Goal: Find contact information: Find contact information

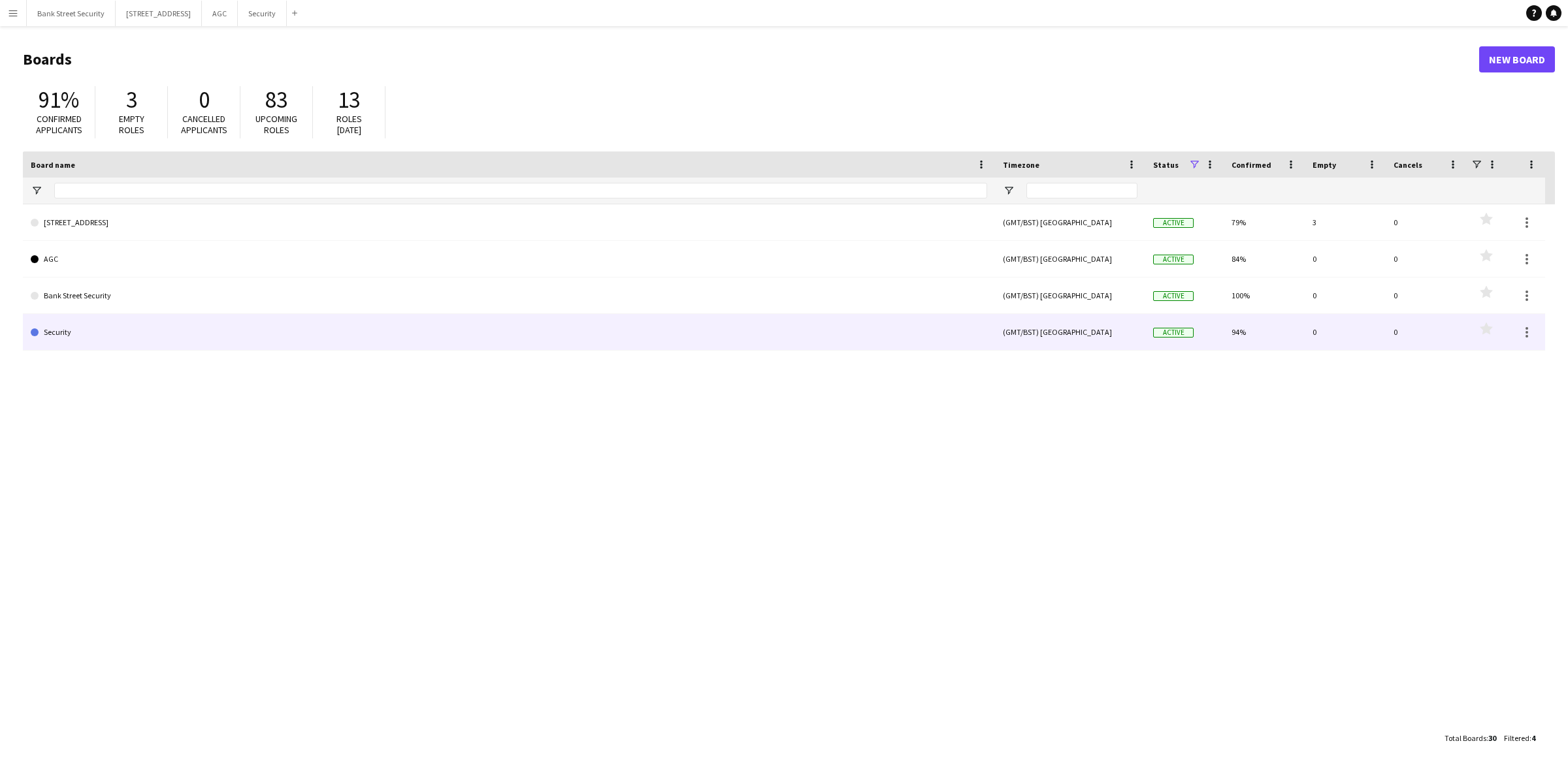
click at [84, 341] on link "Security" at bounding box center [508, 332] width 956 height 37
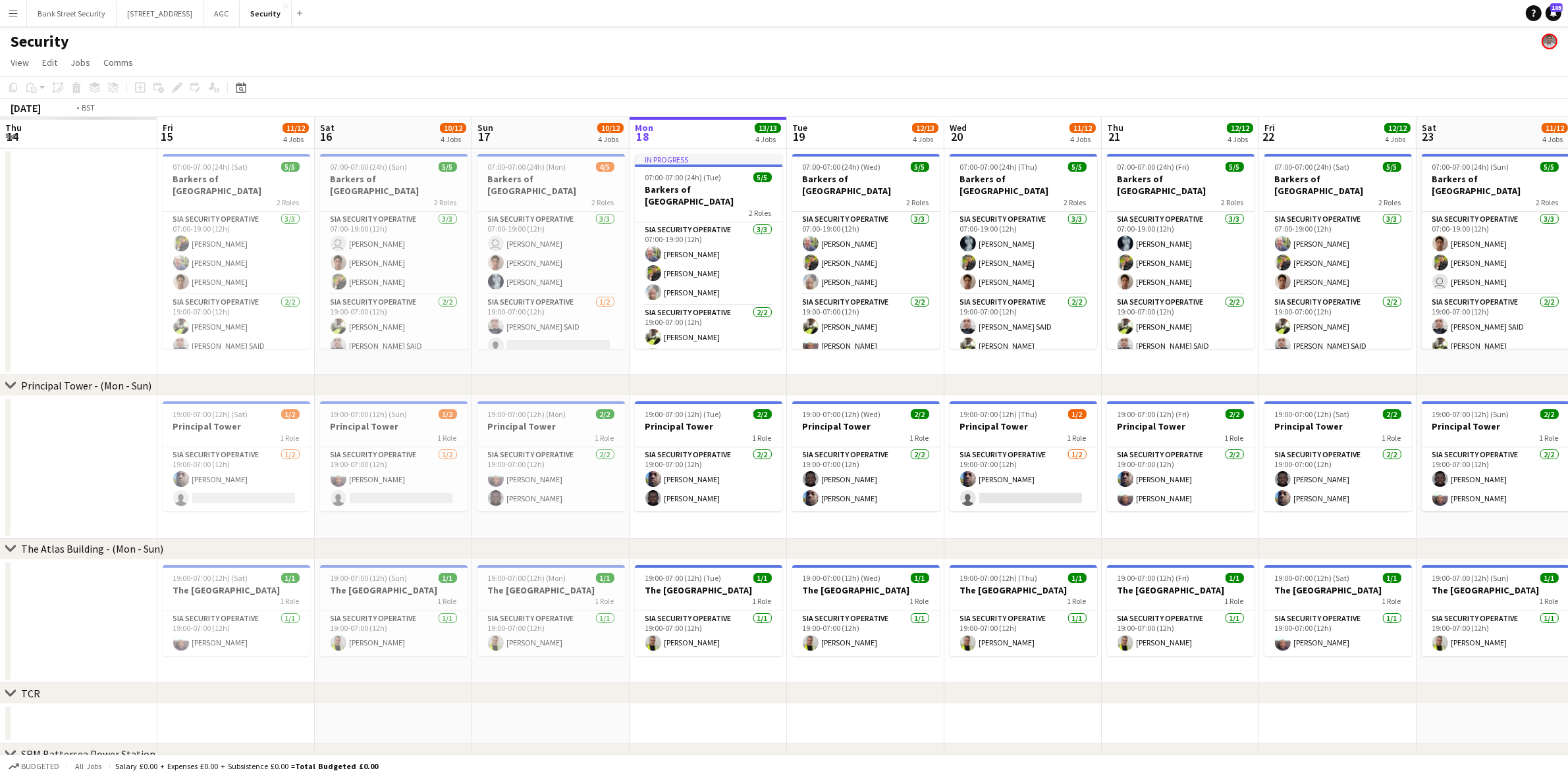
drag, startPoint x: 208, startPoint y: 495, endPoint x: 1466, endPoint y: 309, distance: 1271.7
click at [1531, 296] on app-calendar-viewport "Thu 14 Fri 15 11/12 4 Jobs Sat 16 10/12 4 Jobs Sun 17 10/12 4 Jobs Mon 18 13/13…" at bounding box center [784, 553] width 1568 height 874
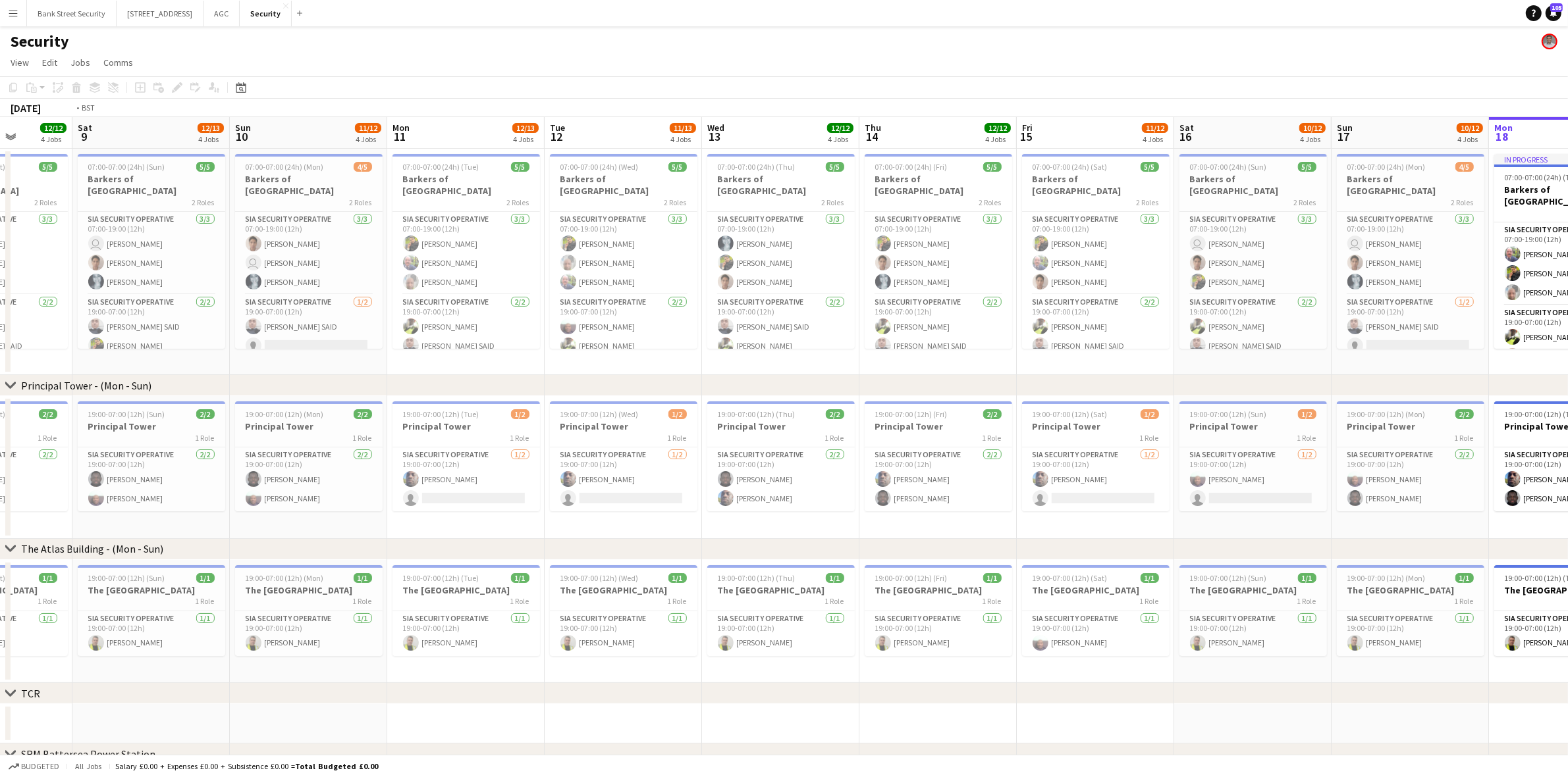
drag, startPoint x: 1033, startPoint y: 338, endPoint x: 1288, endPoint y: 306, distance: 257.0
click at [1298, 302] on app-calendar-viewport "Wed 6 11/12 4 Jobs Thu 7 12/12 4 Jobs Fri 8 12/12 4 Jobs Sat 9 12/13 4 Jobs Sun…" at bounding box center [784, 553] width 1568 height 874
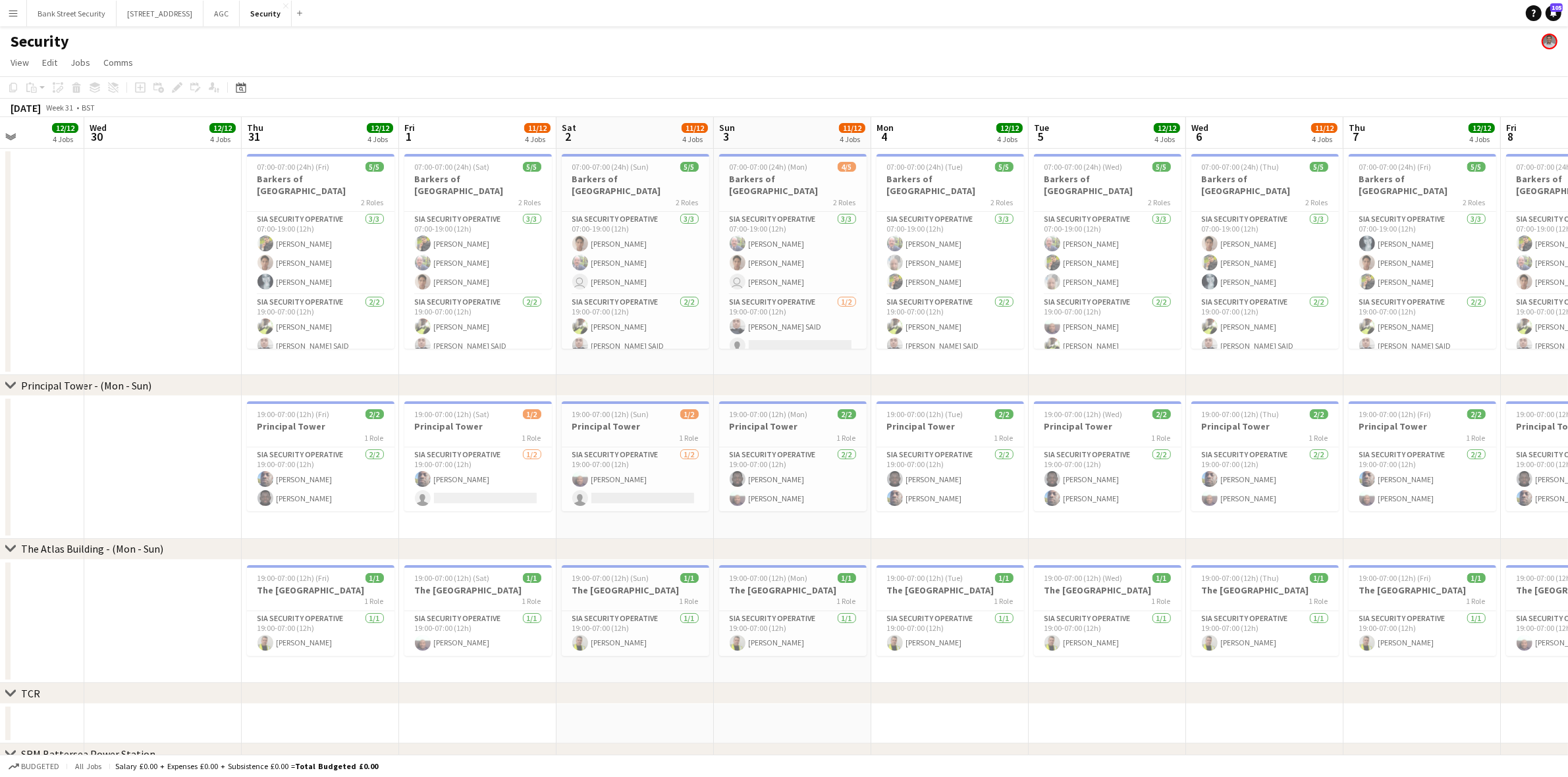
drag, startPoint x: 338, startPoint y: 455, endPoint x: 973, endPoint y: 359, distance: 642.2
click at [973, 359] on app-calendar-viewport "Mon 28 Tue 29 12/12 4 Jobs Wed 30 12/12 4 Jobs Thu 31 12/12 4 Jobs Fri 1 11/12 …" at bounding box center [784, 553] width 1568 height 874
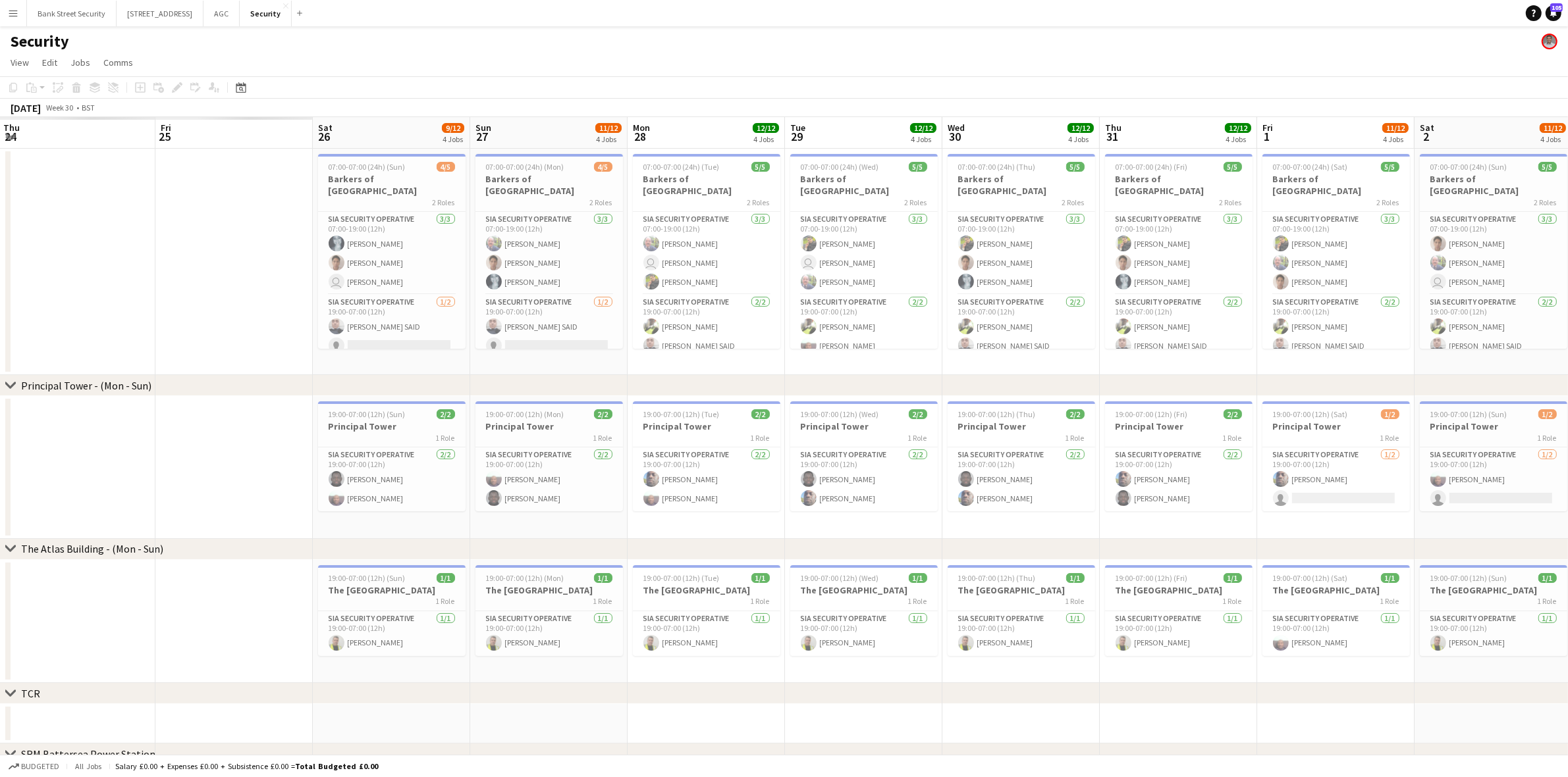
drag, startPoint x: 425, startPoint y: 474, endPoint x: 1081, endPoint y: 398, distance: 660.4
click at [1081, 398] on app-calendar-viewport "Thu 24 Fri 25 Sat 26 9/12 4 Jobs Sun 27 11/12 4 Jobs Mon 28 12/12 4 Jobs Tue 29…" at bounding box center [784, 553] width 1568 height 874
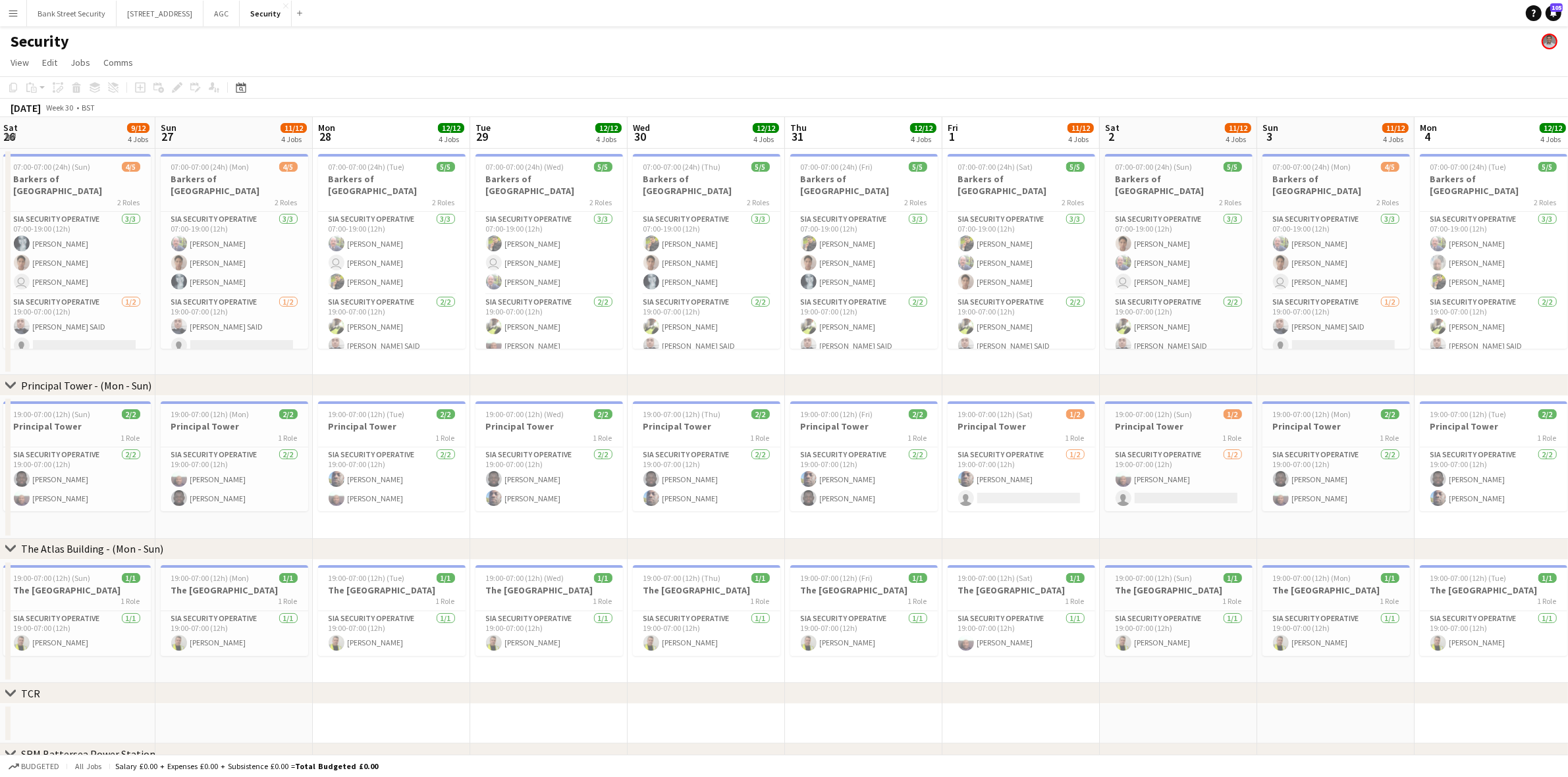
scroll to position [0, 314]
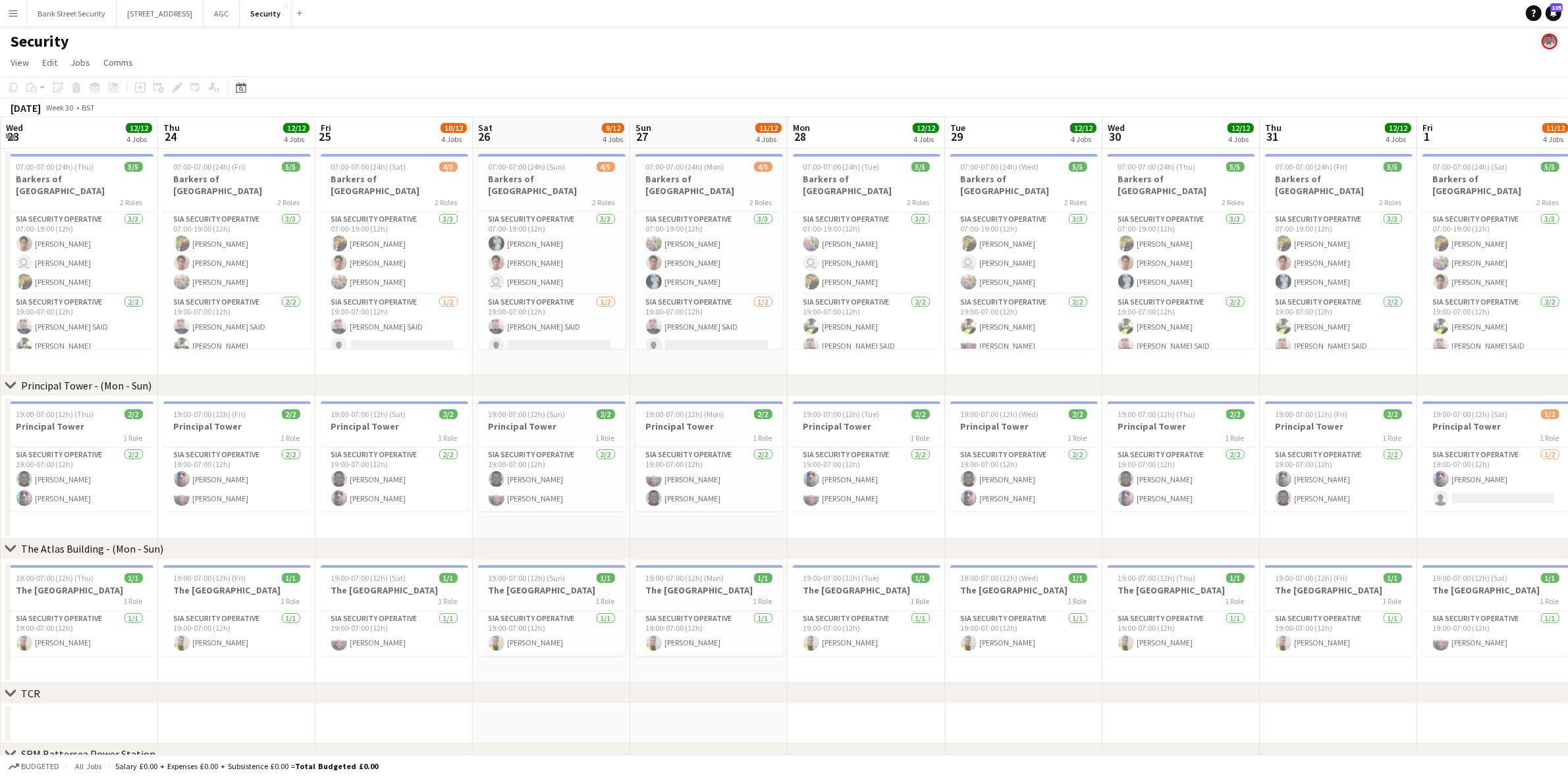
click at [1078, 366] on app-calendar-viewport "Mon 21 12/12 4 Jobs Tue 22 11/12 4 Jobs Wed 23 12/12 4 Jobs Thu 24 12/12 4 Jobs…" at bounding box center [784, 553] width 1568 height 874
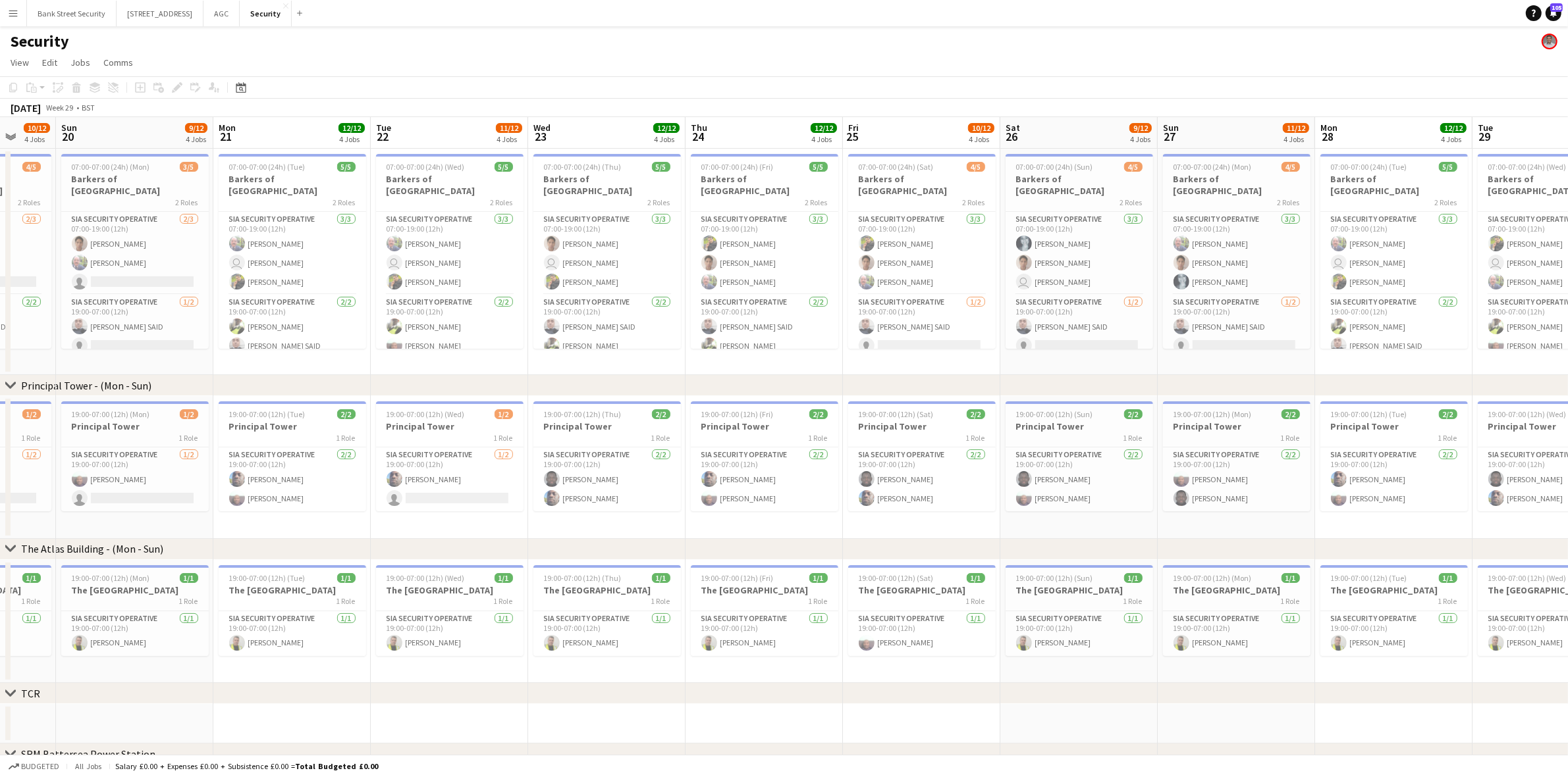
drag, startPoint x: 289, startPoint y: 499, endPoint x: 817, endPoint y: 447, distance: 530.6
click at [817, 447] on app-calendar-viewport "Thu 17 12/12 4 Jobs Fri 18 10/12 4 Jobs Sat 19 10/12 4 Jobs Sun 20 9/12 4 Jobs …" at bounding box center [784, 553] width 1568 height 874
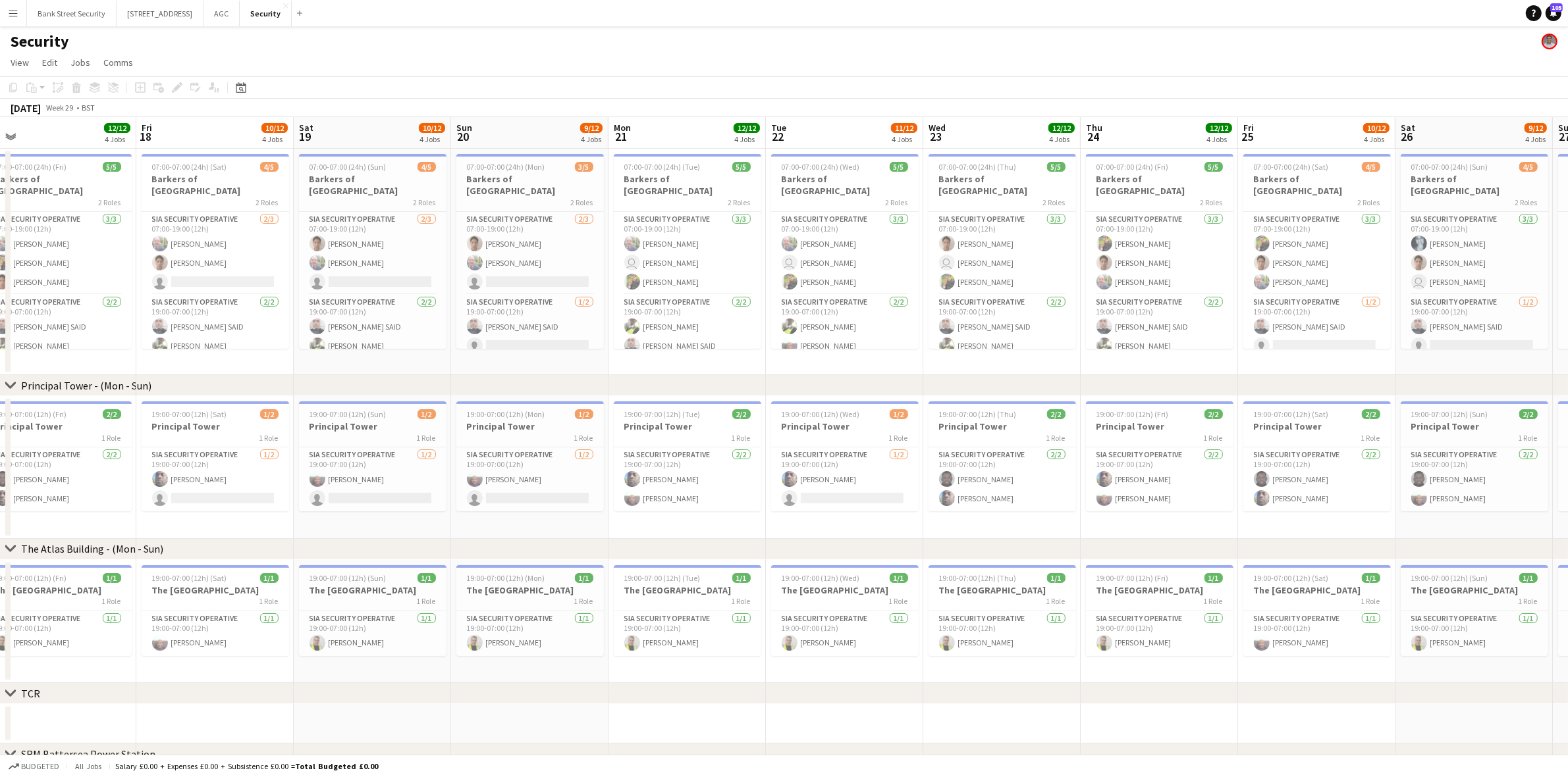
drag, startPoint x: 361, startPoint y: 462, endPoint x: 756, endPoint y: 400, distance: 399.8
click at [756, 400] on app-calendar-viewport "Tue 15 11/12 4 Jobs Wed 16 12/12 4 Jobs Thu 17 12/12 4 Jobs Fri 18 10/12 4 Jobs…" at bounding box center [784, 553] width 1568 height 874
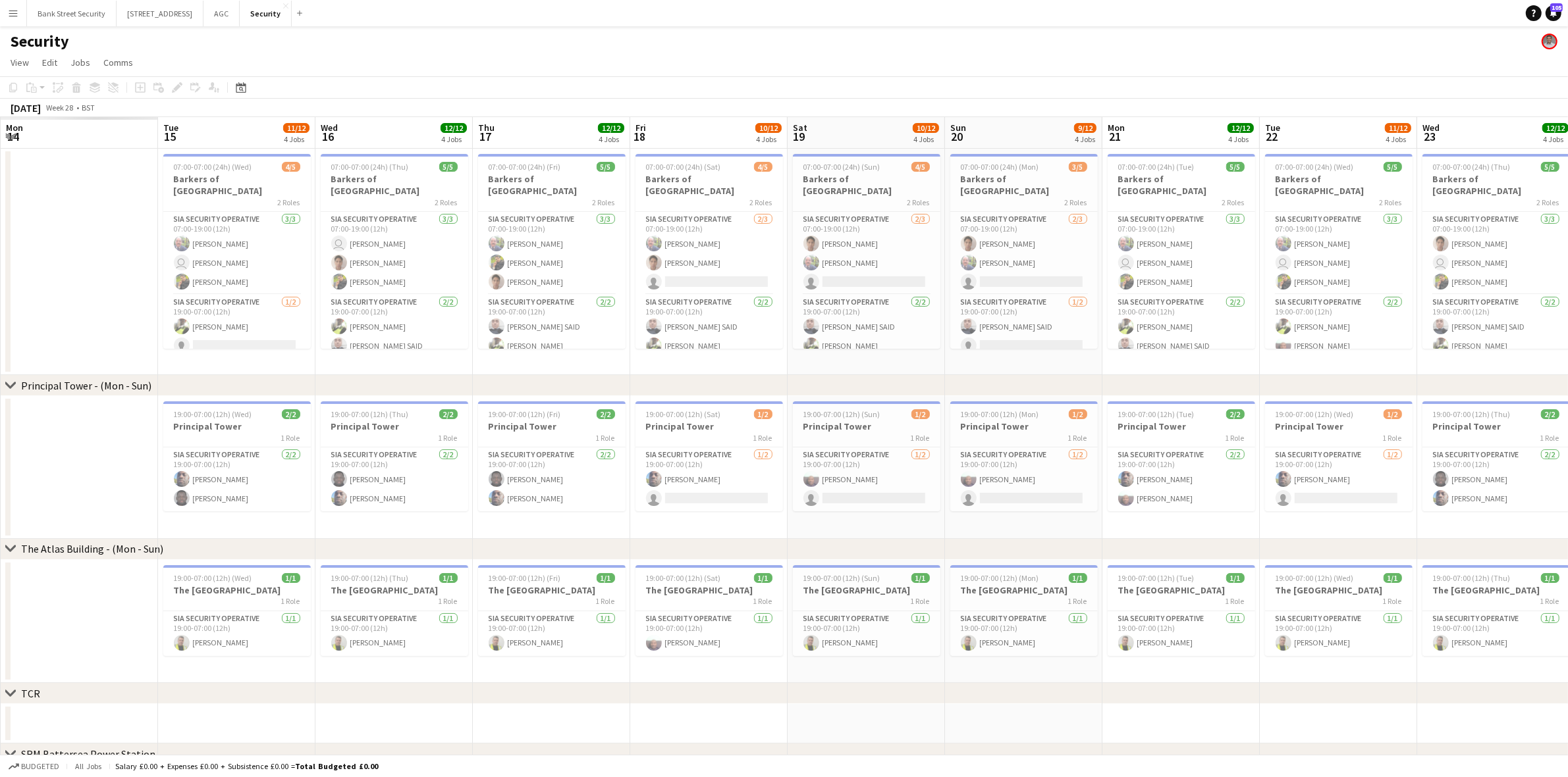
drag, startPoint x: 264, startPoint y: 485, endPoint x: 1092, endPoint y: 360, distance: 837.4
click at [1092, 360] on app-calendar-viewport "Sat 12 Sun 13 Mon 14 Tue 15 11/12 4 Jobs Wed 16 12/12 4 Jobs Thu 17 12/12 4 Job…" at bounding box center [784, 553] width 1568 height 874
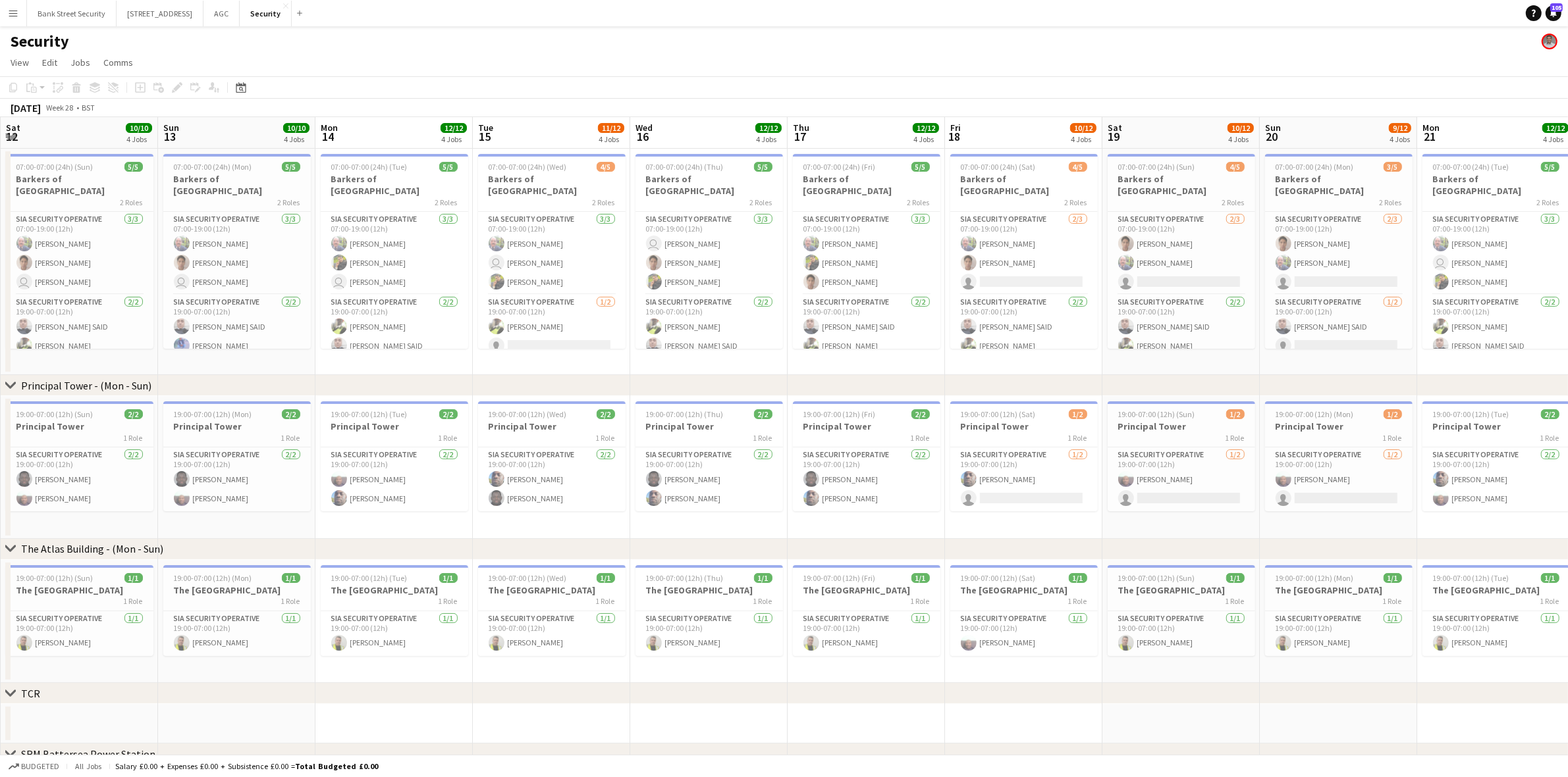
scroll to position [0, 0]
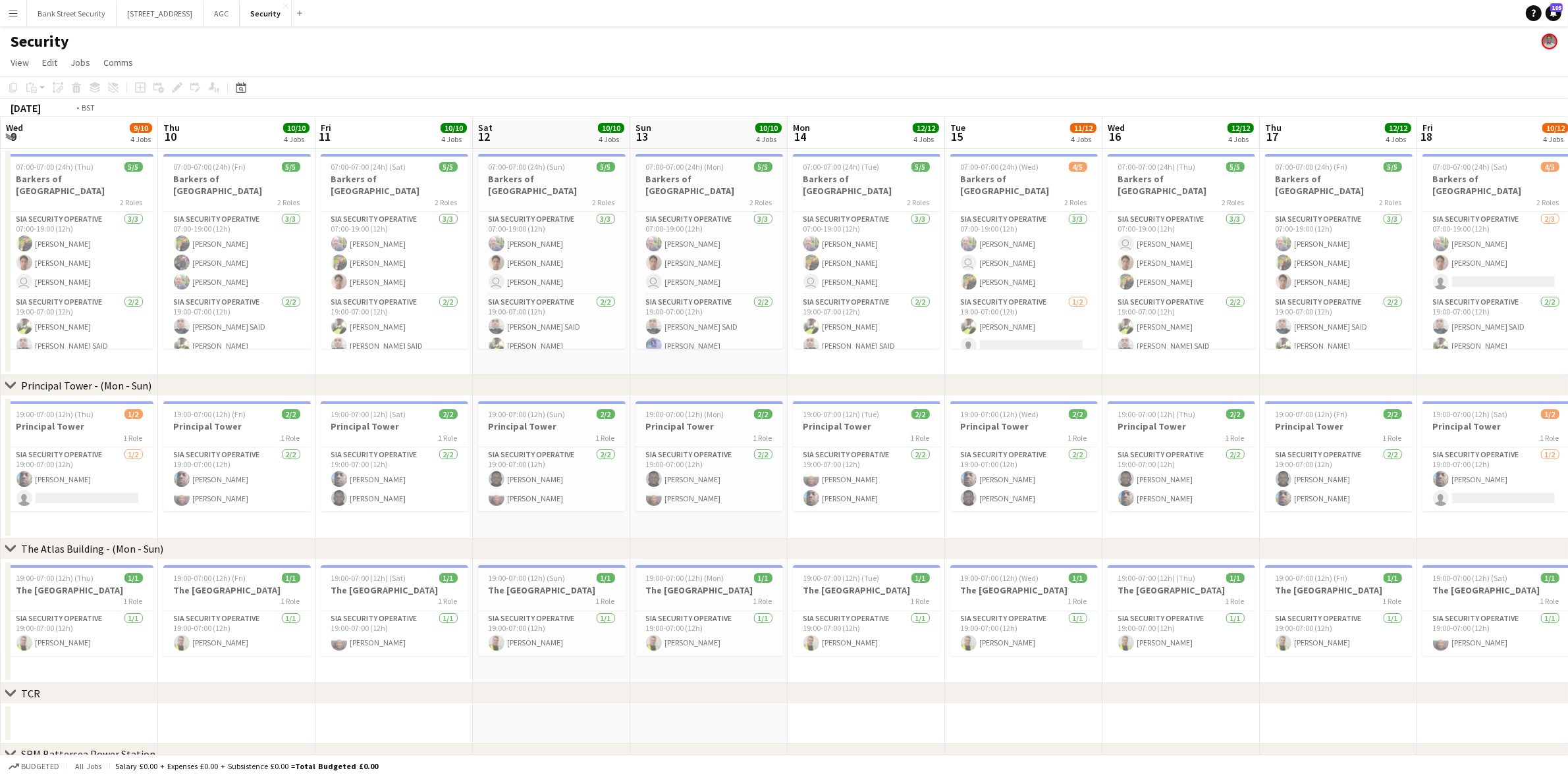
drag, startPoint x: 282, startPoint y: 481, endPoint x: 1333, endPoint y: 341, distance: 1060.3
click at [1333, 341] on app-calendar-viewport "Mon 7 Tue 8 Wed 9 9/10 4 Jobs Thu 10 10/10 4 Jobs Fri 11 10/10 4 Jobs Sat 12 10…" at bounding box center [784, 553] width 1568 height 874
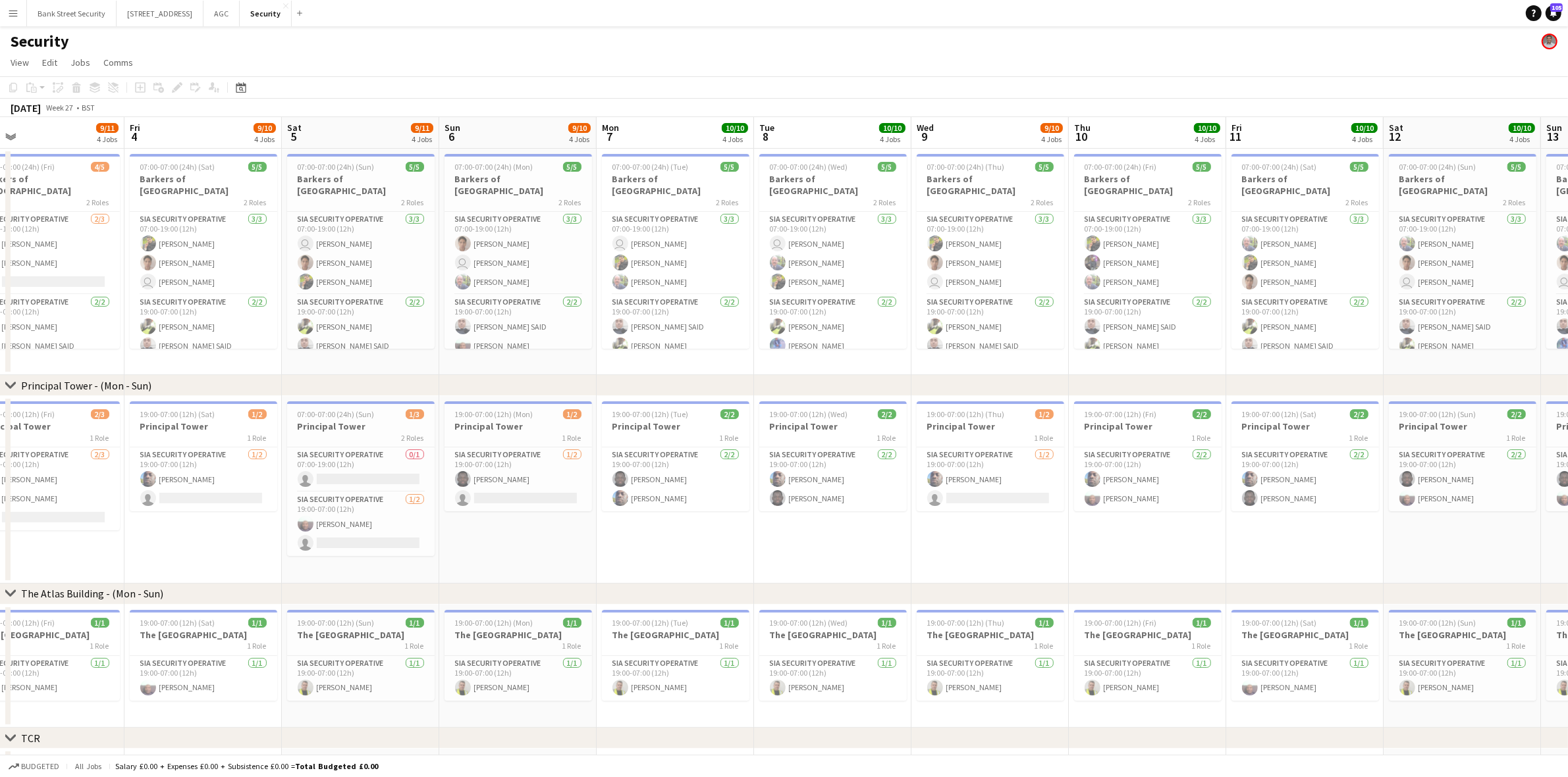
drag, startPoint x: 566, startPoint y: 467, endPoint x: 1162, endPoint y: 354, distance: 606.6
click at [1162, 354] on app-calendar-viewport "Tue 1 10/11 5 Jobs Wed 2 10/10 4 Jobs Thu 3 9/11 4 Jobs Fri 4 9/10 4 Jobs Sat 5…" at bounding box center [784, 618] width 1568 height 1003
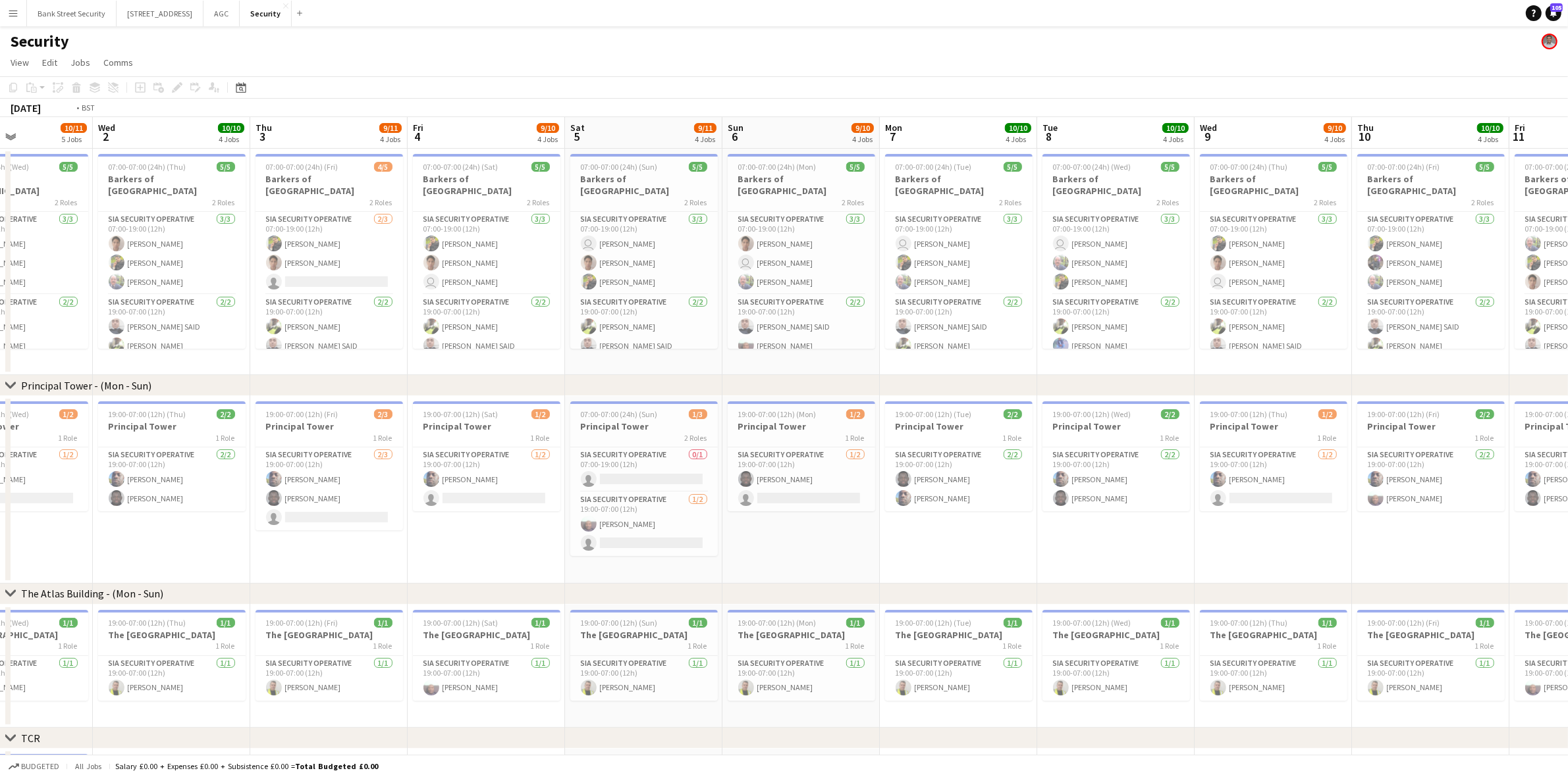
scroll to position [0, 316]
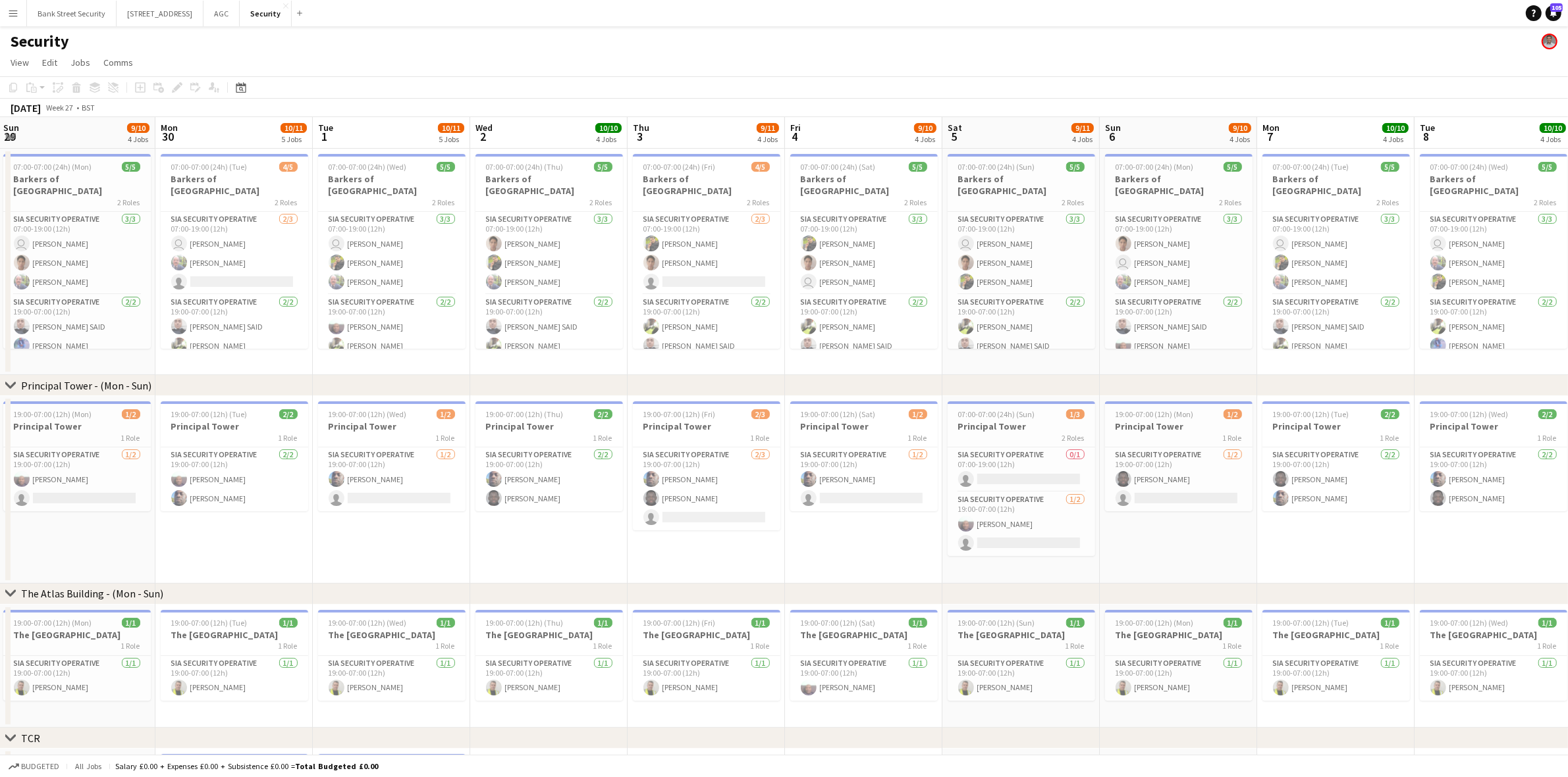
drag, startPoint x: 814, startPoint y: 415, endPoint x: 1475, endPoint y: 299, distance: 671.1
click at [1475, 299] on app-calendar-viewport "Fri 27 11/11 5 Jobs Sat 28 10/10 4 Jobs Sun 29 9/10 4 Jobs Mon 30 10/11 5 Jobs …" at bounding box center [784, 618] width 1568 height 1003
drag, startPoint x: 936, startPoint y: 369, endPoint x: 1184, endPoint y: 316, distance: 253.6
click at [1184, 316] on div "chevron-right Principal Tower - (Mon - Sun) chevron-right The Atlas Building - …" at bounding box center [784, 618] width 1568 height 1003
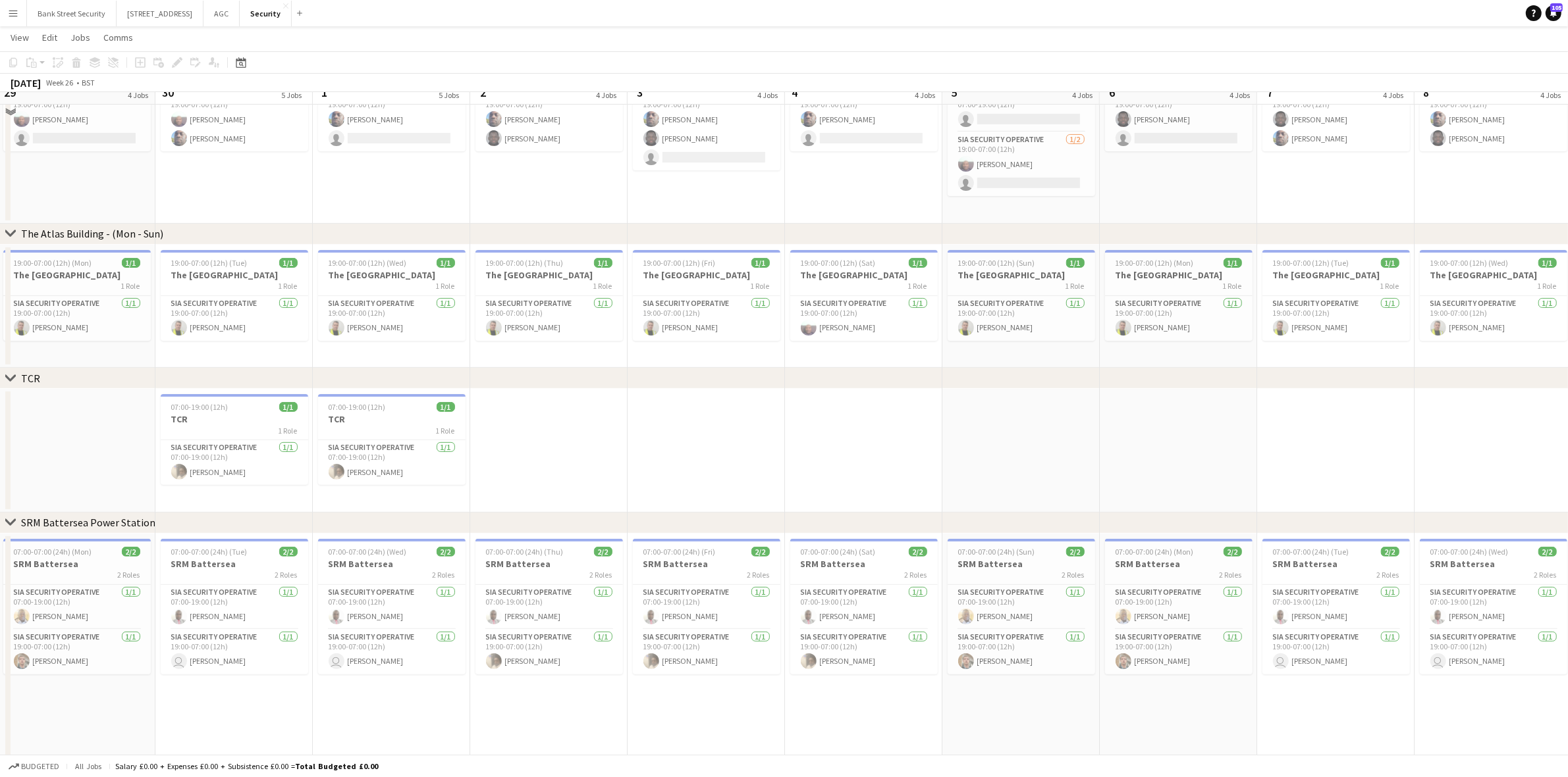
scroll to position [363, 0]
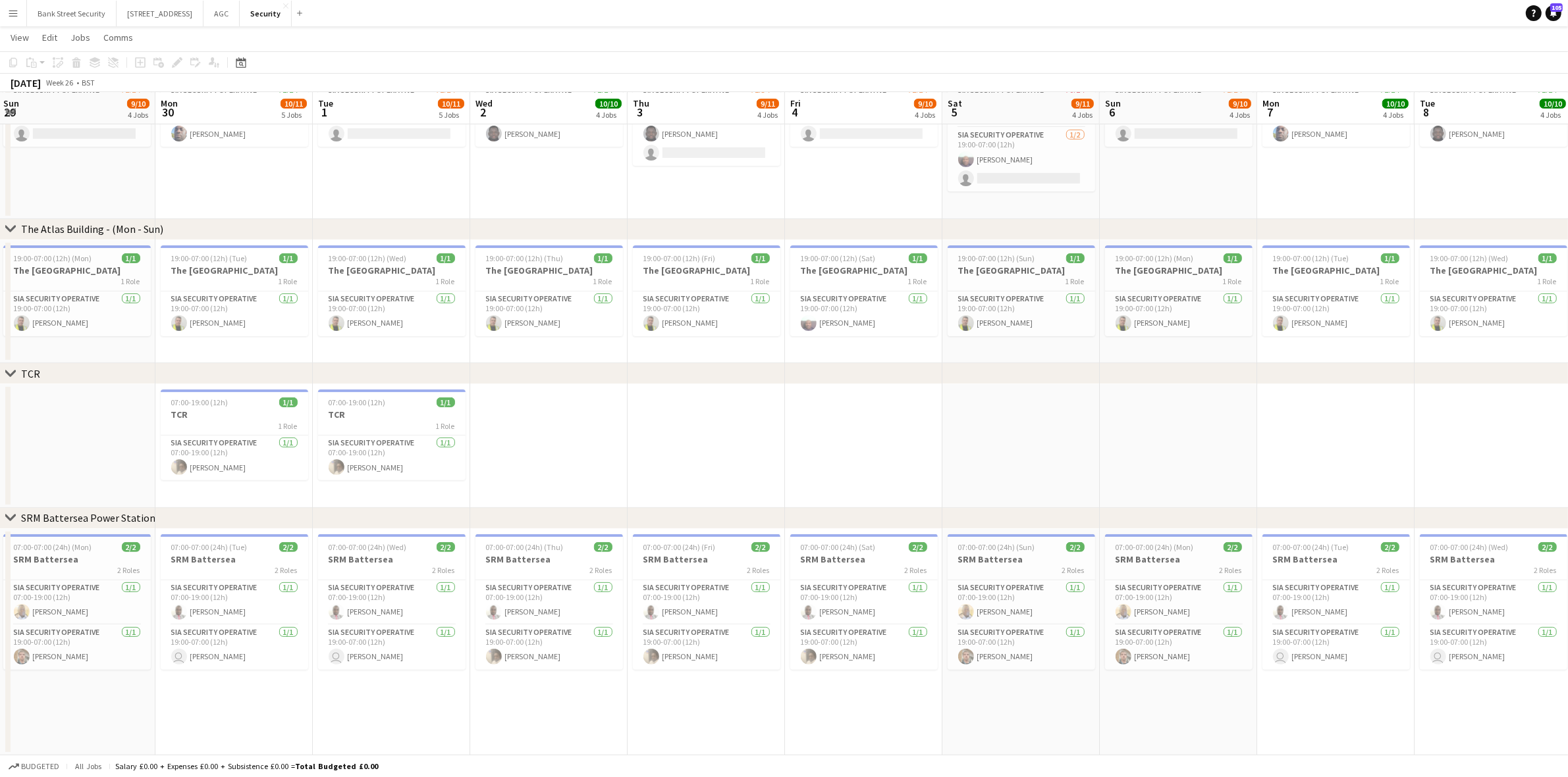
click at [216, 647] on app-card-role "SIA Security Operative 1/1 19:00-07:00 (12h) user Ugochukwu Nwogwugwu" at bounding box center [235, 648] width 147 height 45
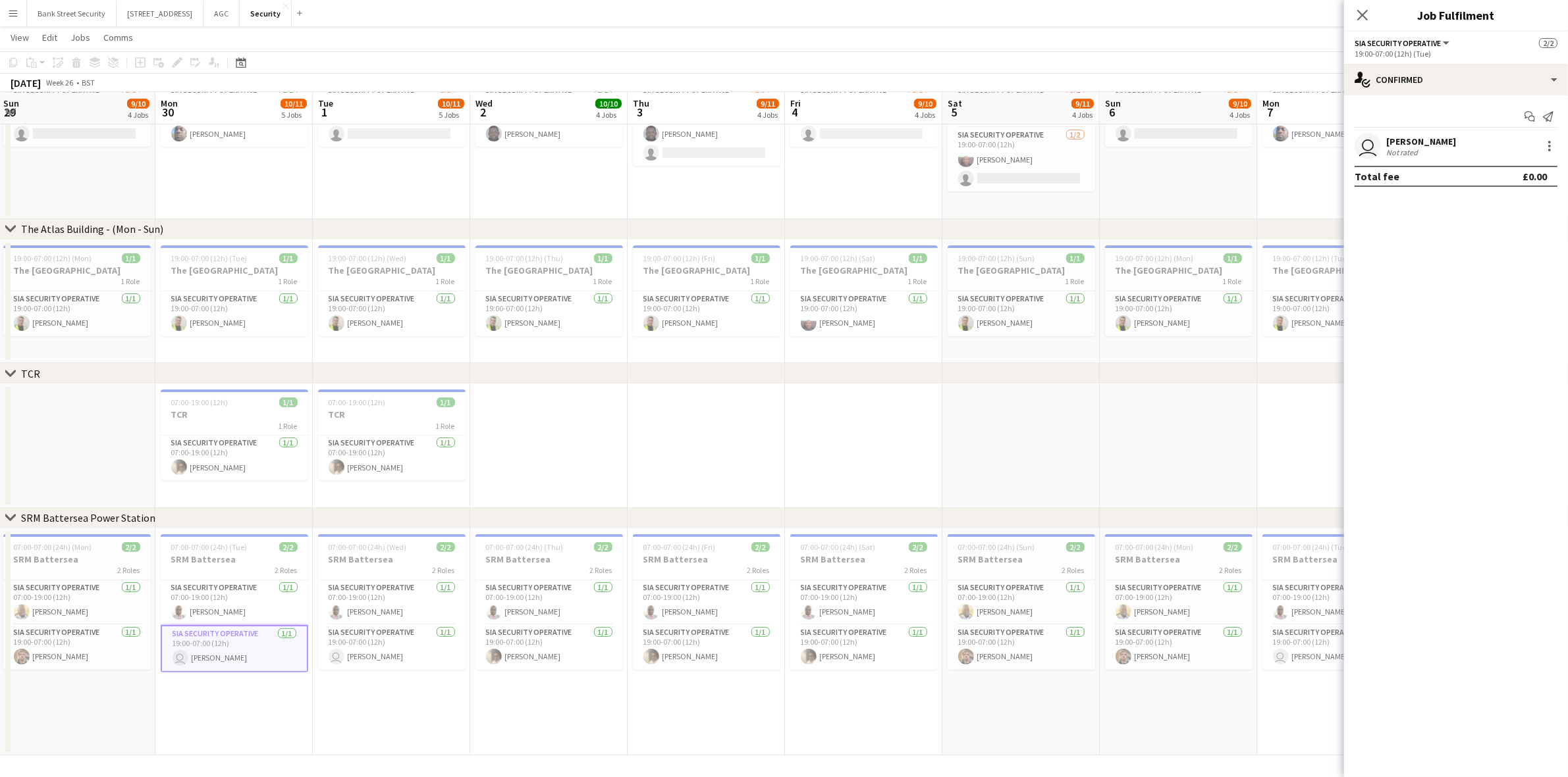
drag, startPoint x: 1482, startPoint y: 142, endPoint x: 1377, endPoint y: 146, distance: 105.1
click at [1377, 146] on div "user [PERSON_NAME] Not rated" at bounding box center [1456, 146] width 224 height 26
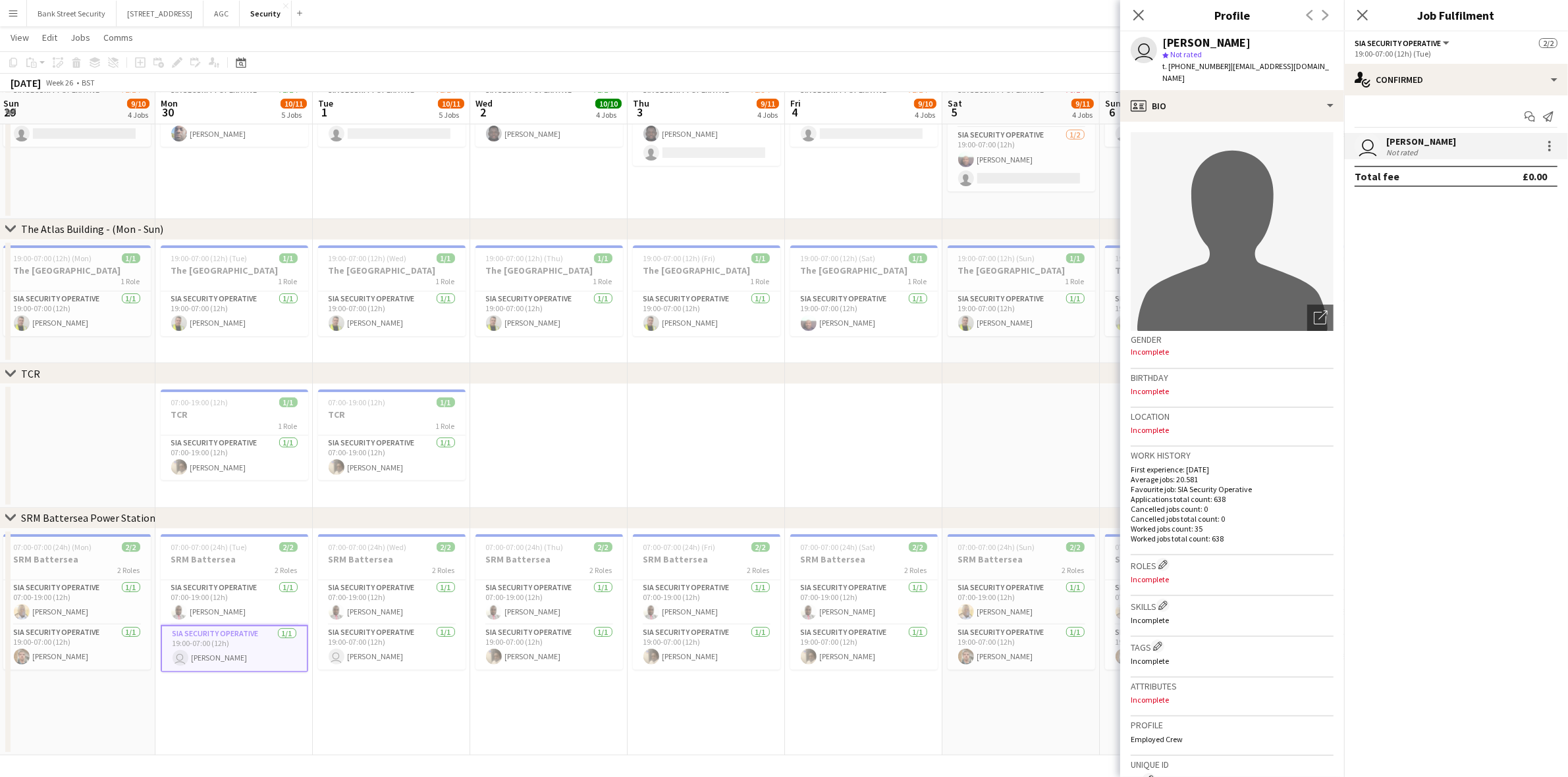
copy div "[PERSON_NAME]"
click at [1456, 143] on div "[PERSON_NAME]" at bounding box center [1422, 141] width 70 height 12
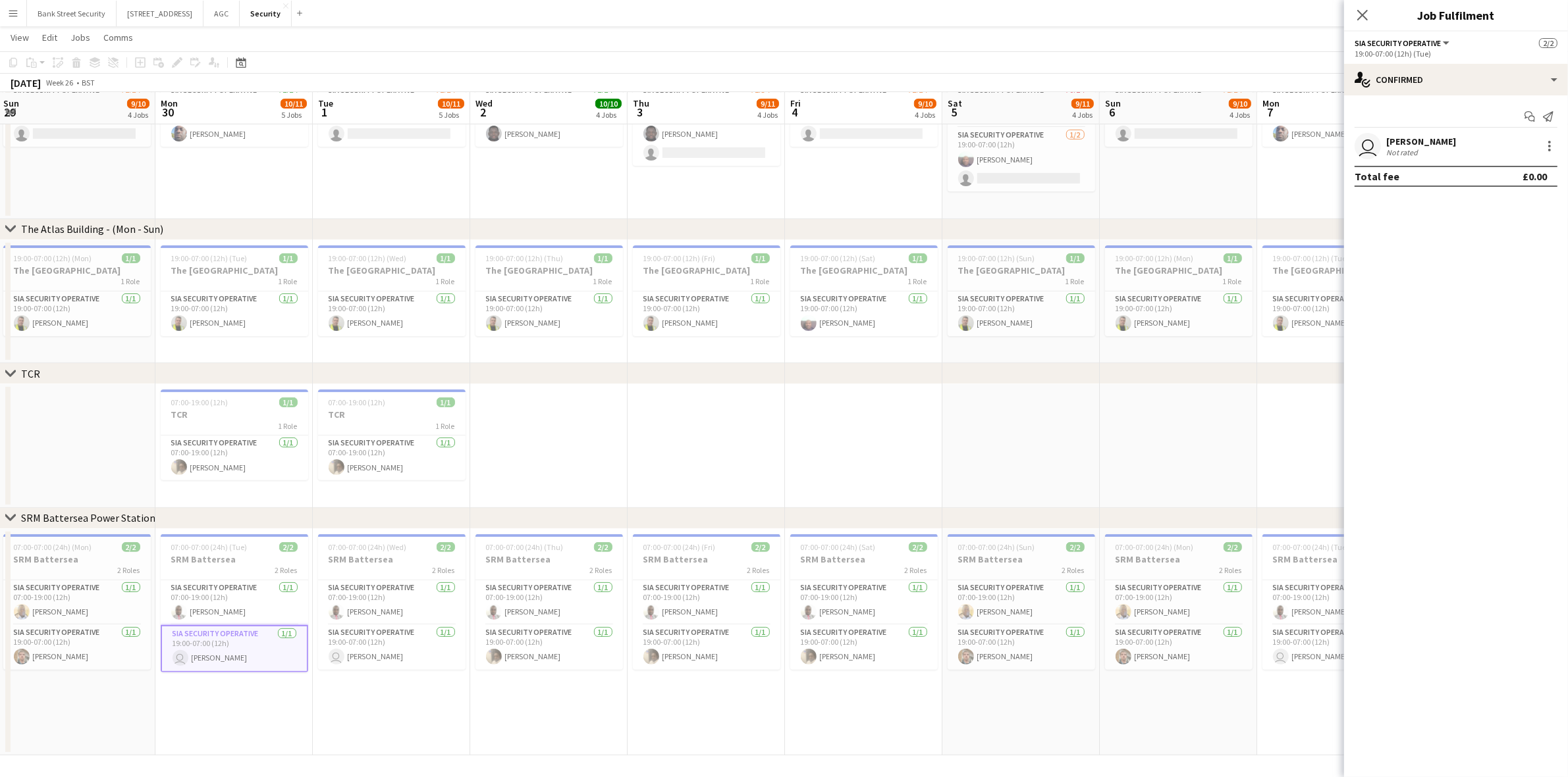
drag, startPoint x: 1502, startPoint y: 143, endPoint x: 1379, endPoint y: 139, distance: 123.1
click at [1380, 138] on div "user [PERSON_NAME] Not rated" at bounding box center [1456, 146] width 224 height 26
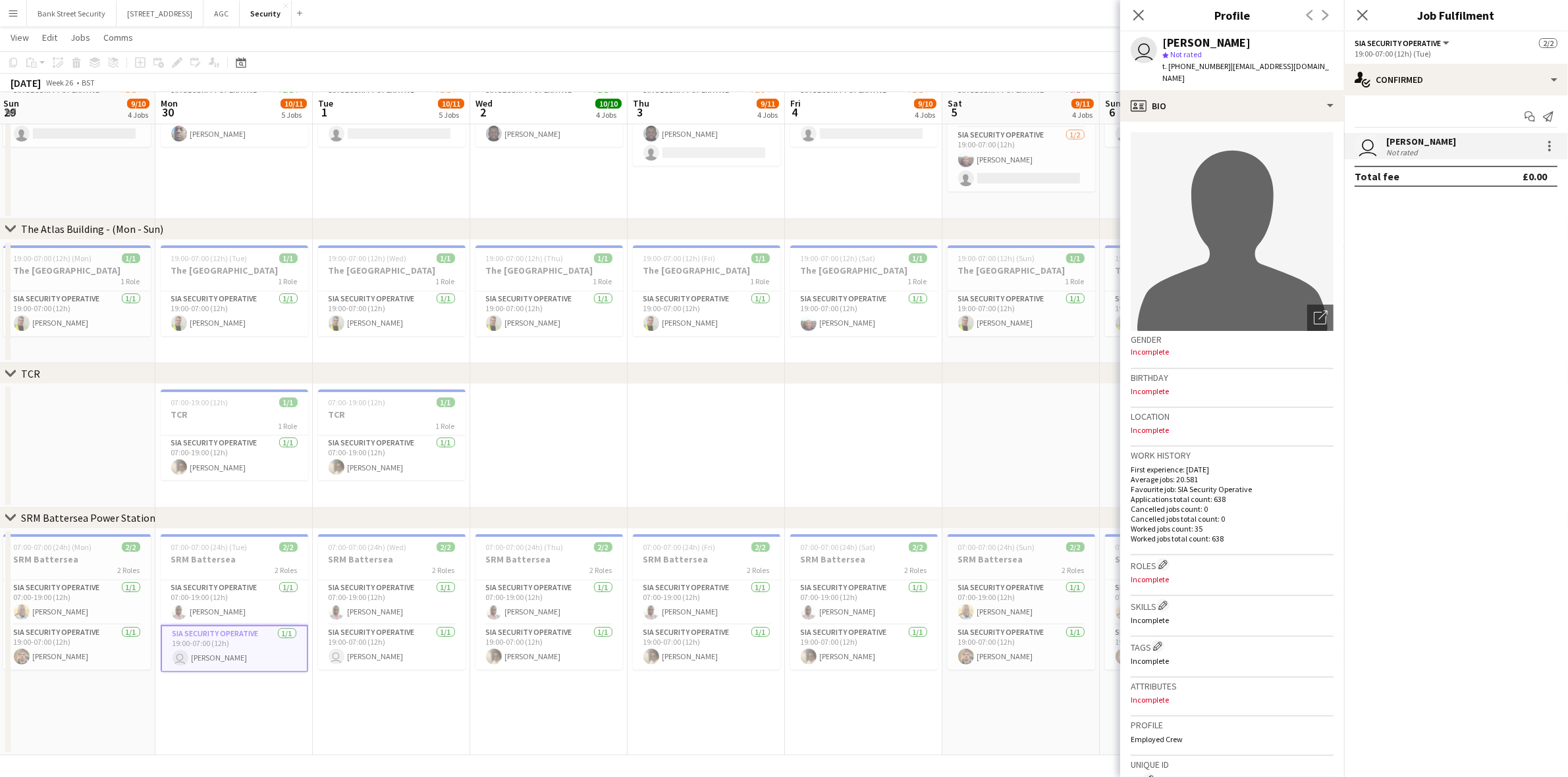
copy div "[PERSON_NAME]"
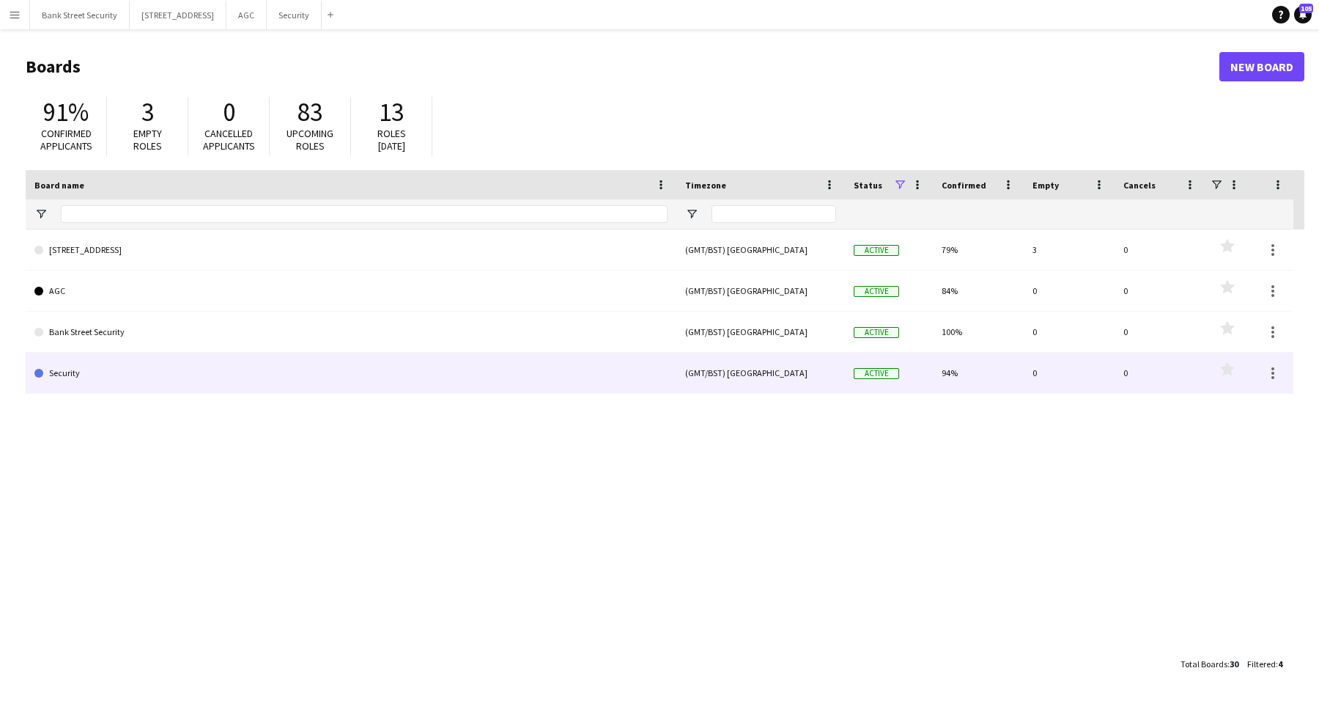
click at [103, 365] on link "Security" at bounding box center [350, 372] width 633 height 41
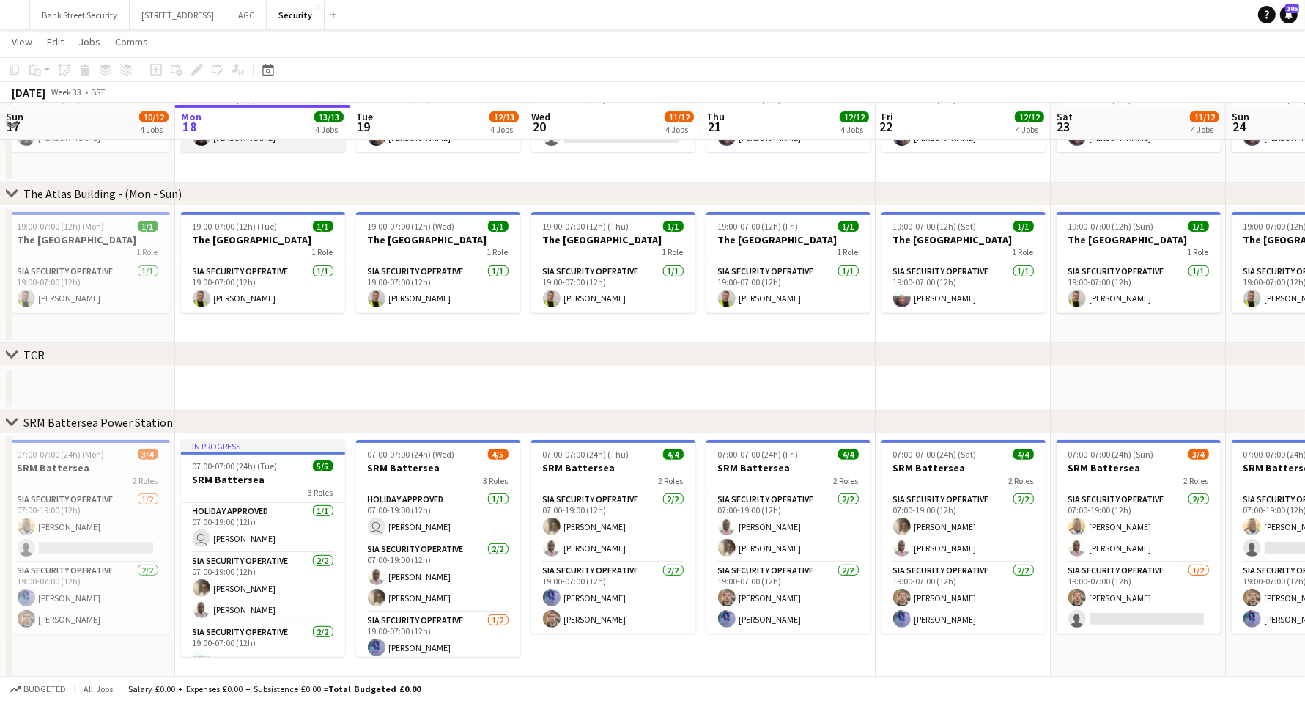
scroll to position [418, 0]
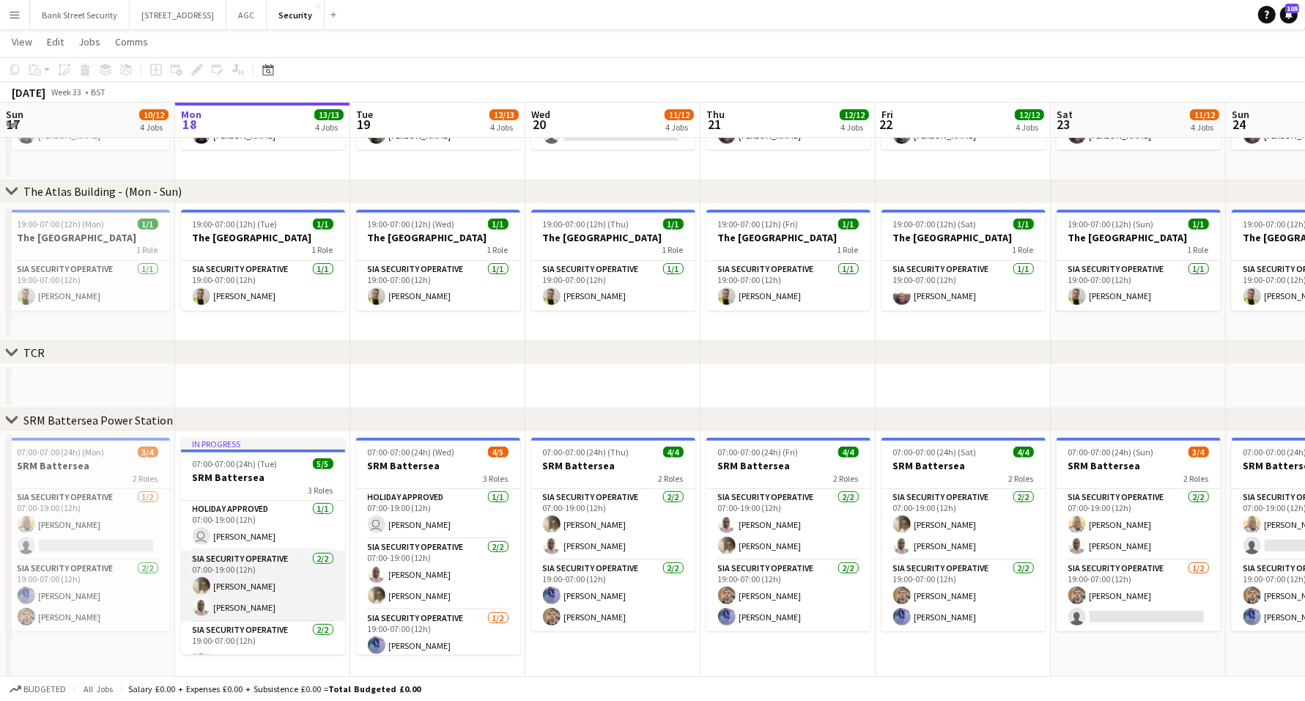
click at [284, 582] on app-card-role "SIA Security Operative [DATE] 07:00-19:00 (12h) [PERSON_NAME] [PERSON_NAME]" at bounding box center [263, 585] width 164 height 71
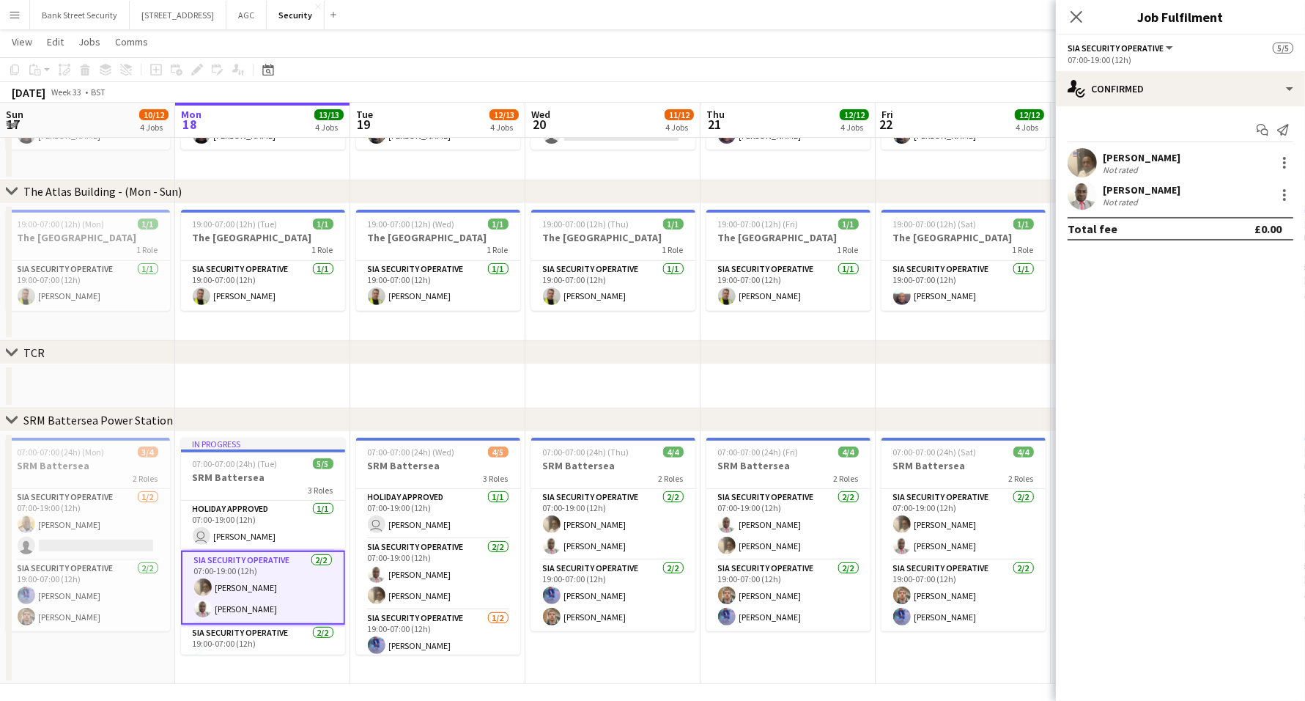
click at [1170, 156] on div "[PERSON_NAME]" at bounding box center [1142, 157] width 78 height 13
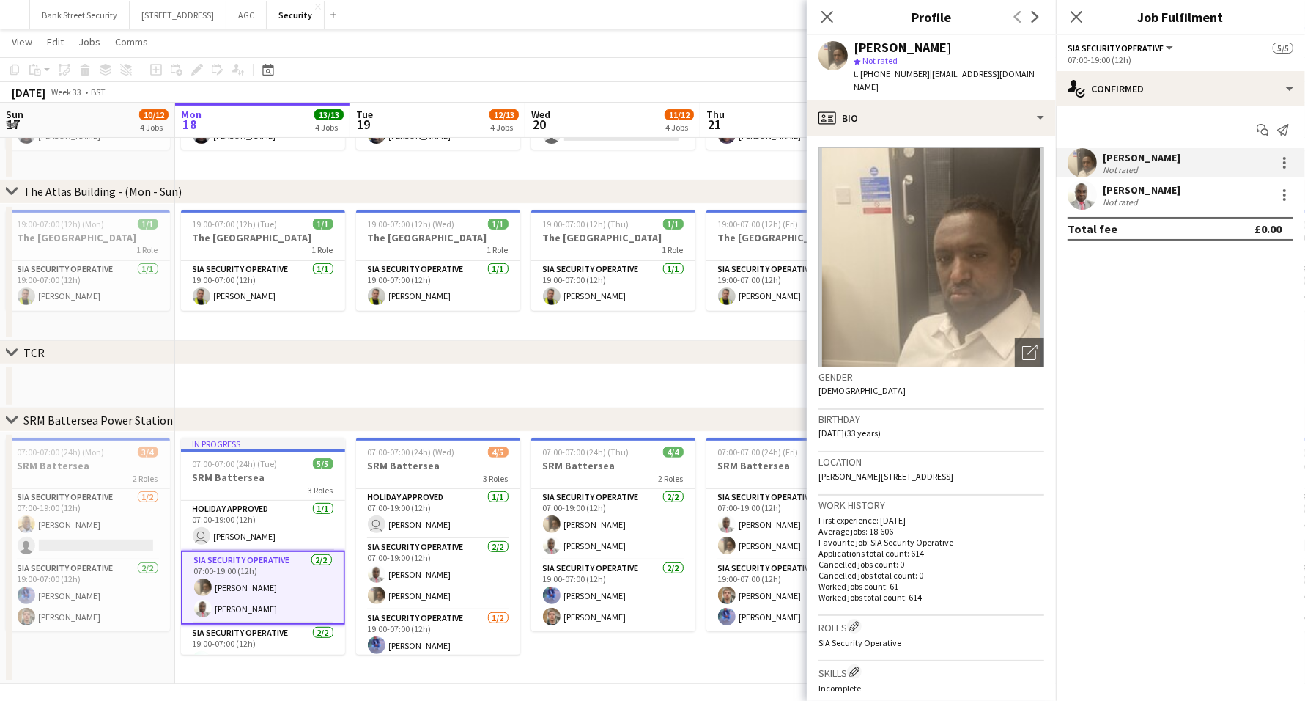
drag, startPoint x: 968, startPoint y: 37, endPoint x: 854, endPoint y: 53, distance: 114.7
click at [854, 53] on div "[PERSON_NAME] Not rated t. [PHONE_NUMBER] | [EMAIL_ADDRESS][DOMAIN_NAME]" at bounding box center [931, 67] width 249 height 65
copy div "[PERSON_NAME]"
click at [825, 21] on icon "Close pop-in" at bounding box center [827, 17] width 14 height 14
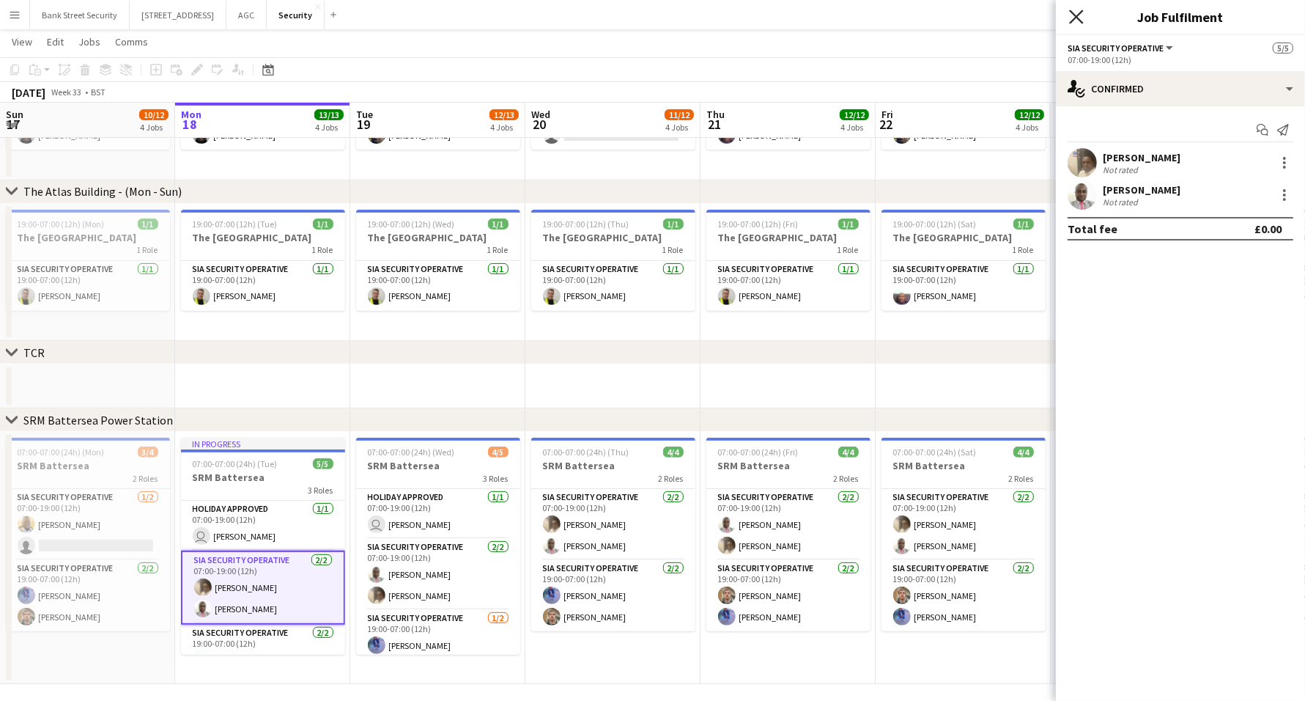
click at [1077, 18] on icon at bounding box center [1076, 17] width 14 height 14
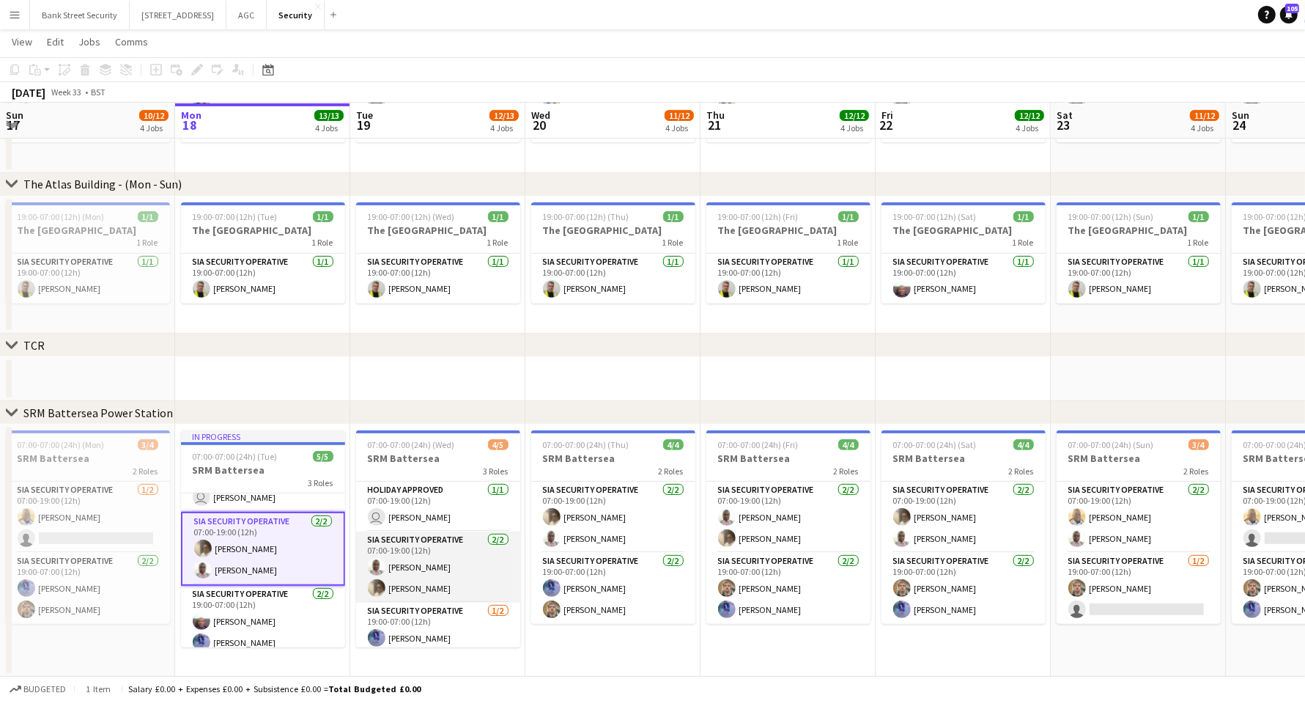
scroll to position [0, 472]
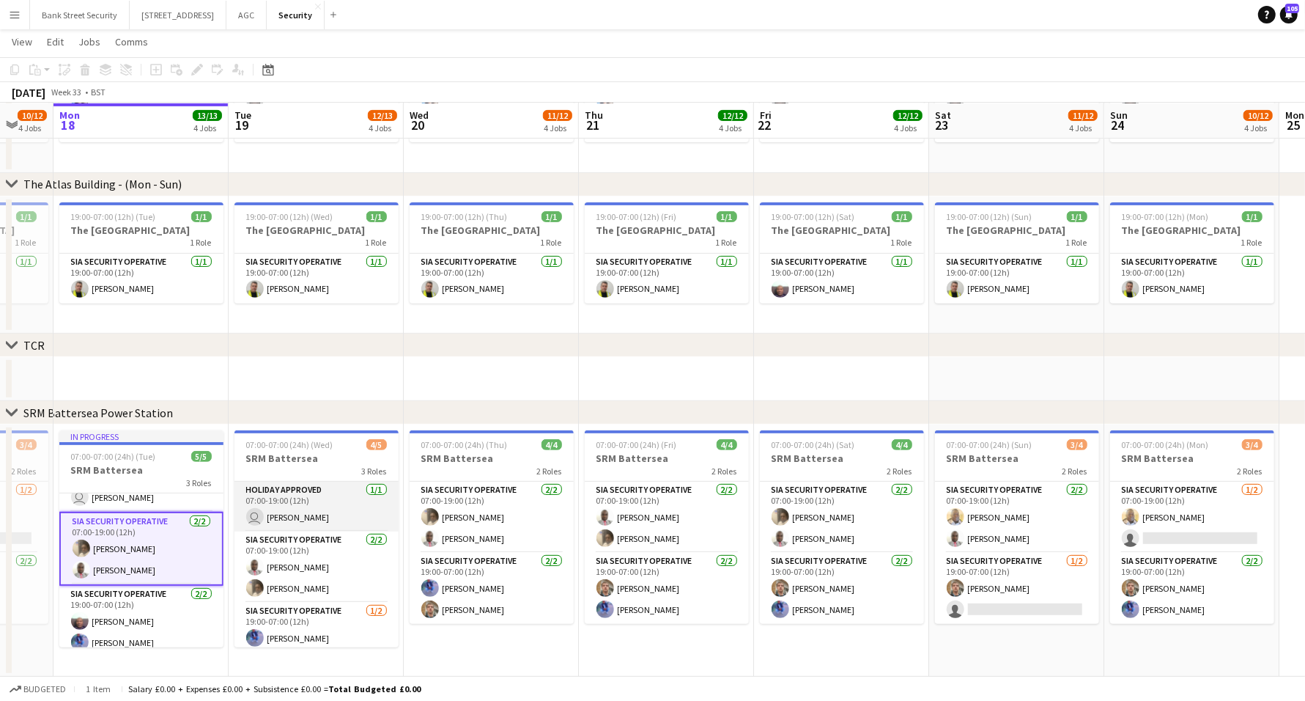
click at [254, 522] on app-user-avatar "user" at bounding box center [255, 517] width 18 height 18
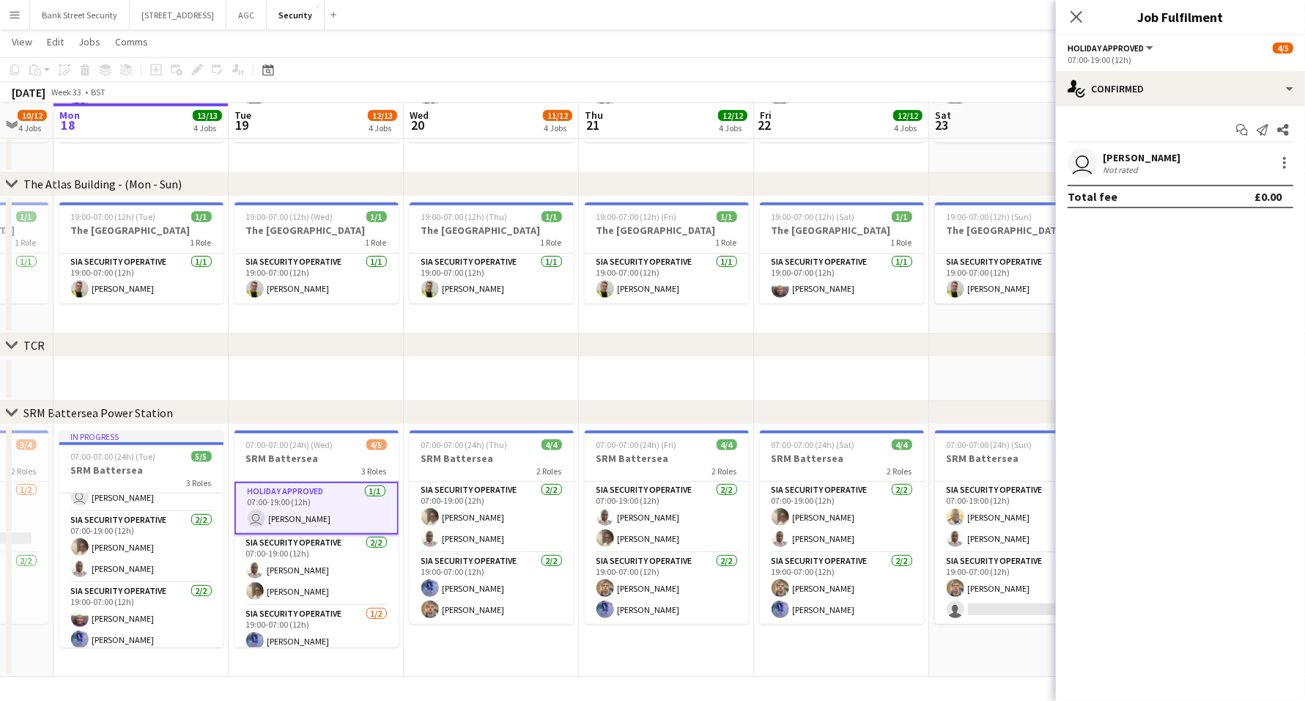
drag, startPoint x: 1221, startPoint y: 156, endPoint x: 1104, endPoint y: 151, distance: 116.6
click at [1104, 151] on div "user [PERSON_NAME] Not rated" at bounding box center [1180, 162] width 249 height 29
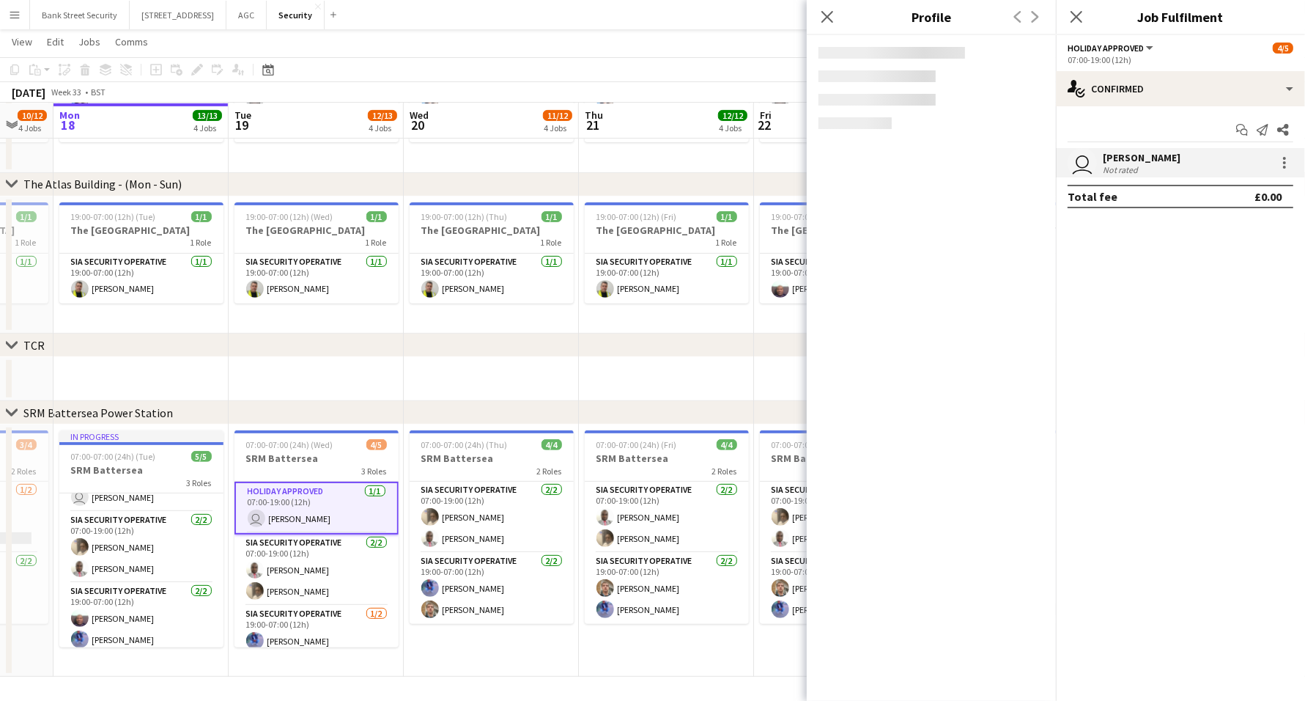
copy div "[PERSON_NAME]"
